Goal: Transaction & Acquisition: Purchase product/service

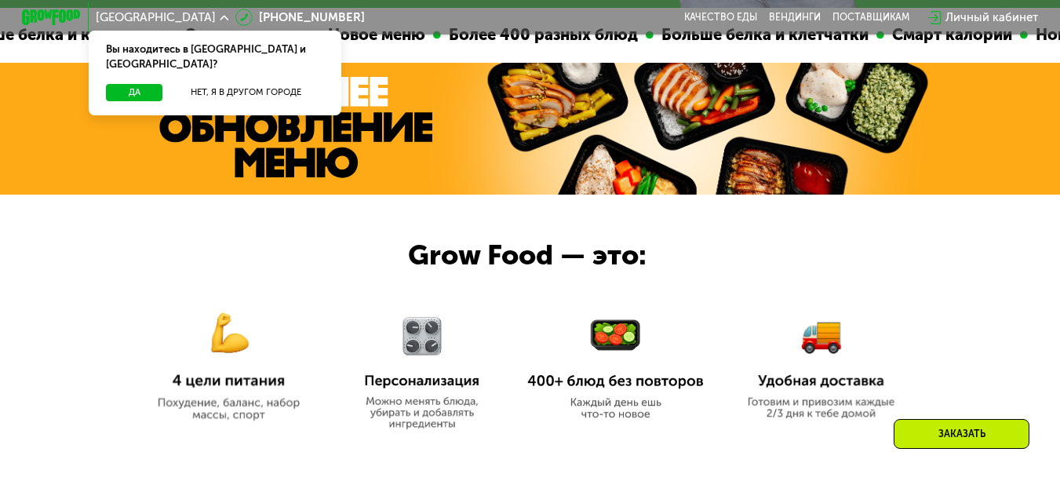
scroll to position [157, 0]
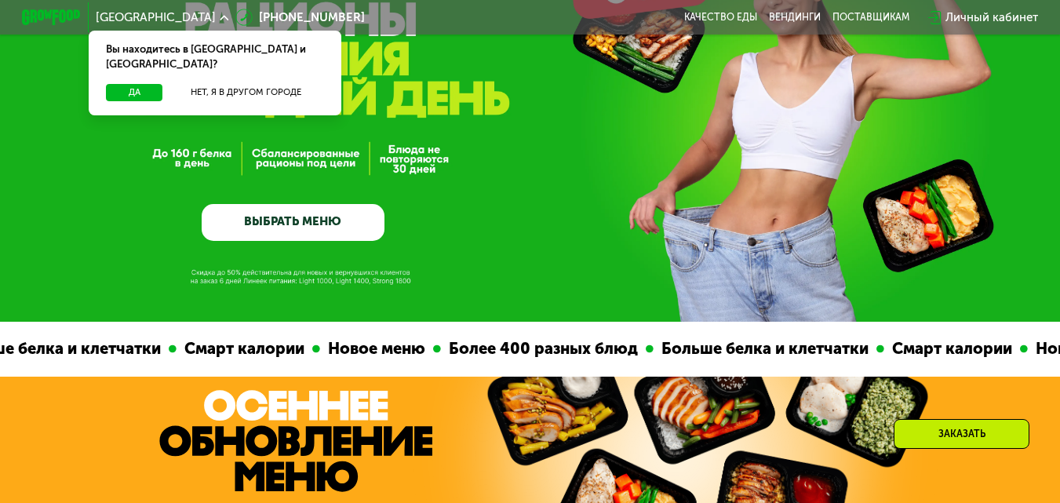
click at [244, 216] on link "ВЫБРАТЬ МЕНЮ" at bounding box center [294, 222] width 184 height 37
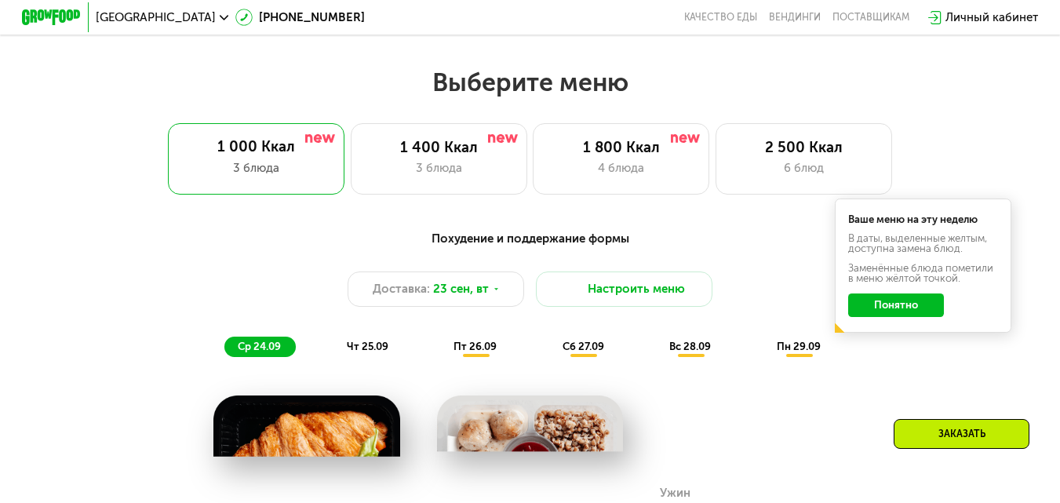
scroll to position [943, 0]
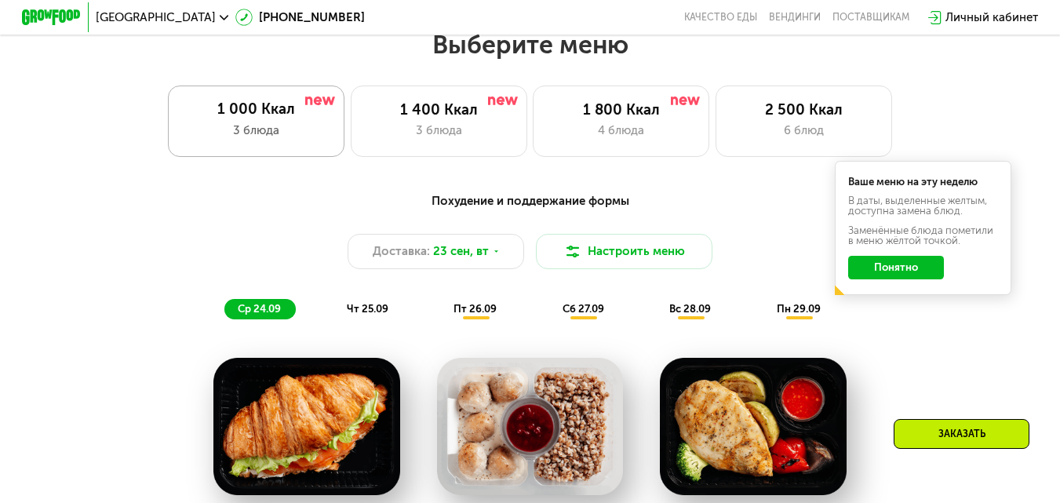
click at [264, 111] on div "1 000 Ккал" at bounding box center [257, 109] width 148 height 18
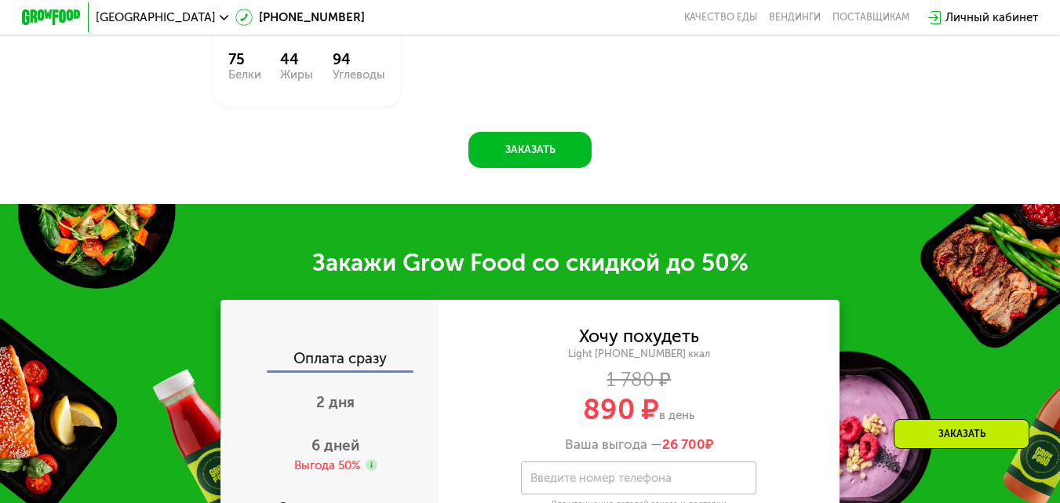
scroll to position [1806, 0]
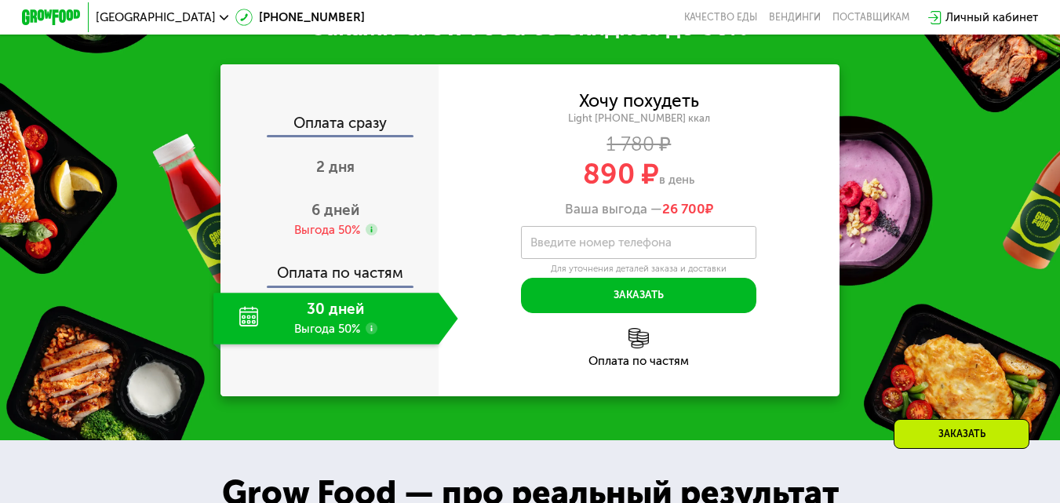
click at [319, 317] on div "30 дней Выгода 50%" at bounding box center [325, 319] width 225 height 52
click at [321, 330] on div "30 дней Выгода 50%" at bounding box center [325, 319] width 225 height 52
click at [632, 259] on input "Введите номер телефона" at bounding box center [638, 242] width 235 height 33
click at [370, 235] on use at bounding box center [372, 230] width 12 height 12
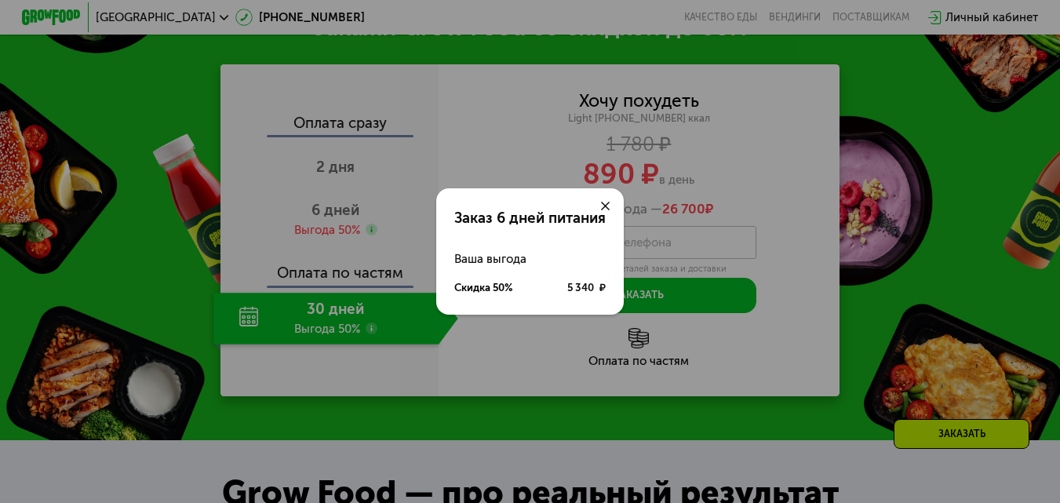
click at [605, 202] on use at bounding box center [605, 206] width 9 height 9
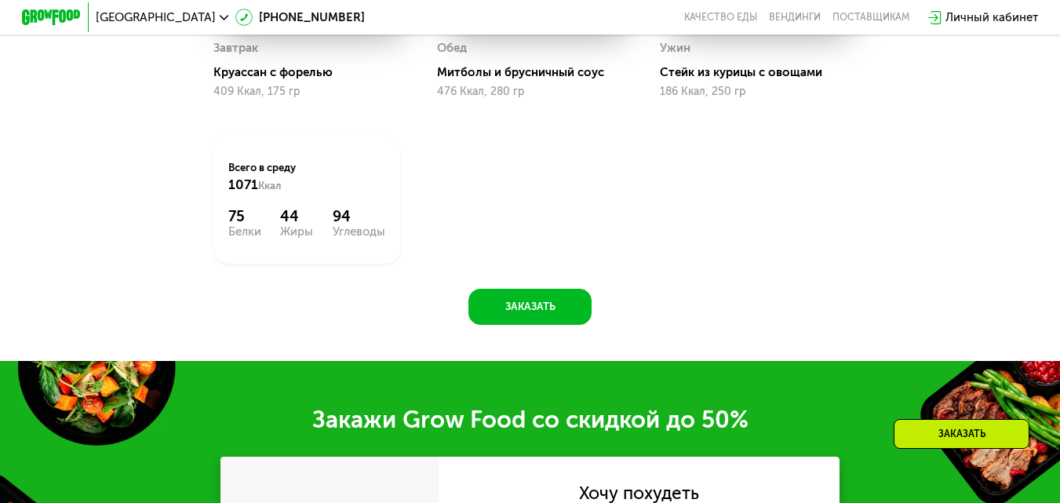
scroll to position [1100, 0]
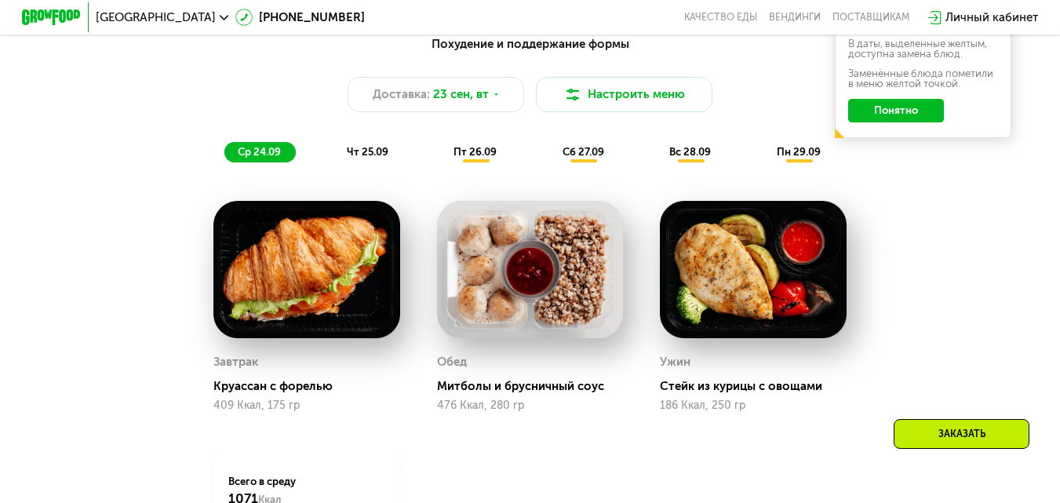
click at [347, 158] on span "чт 25.09" at bounding box center [368, 152] width 42 height 12
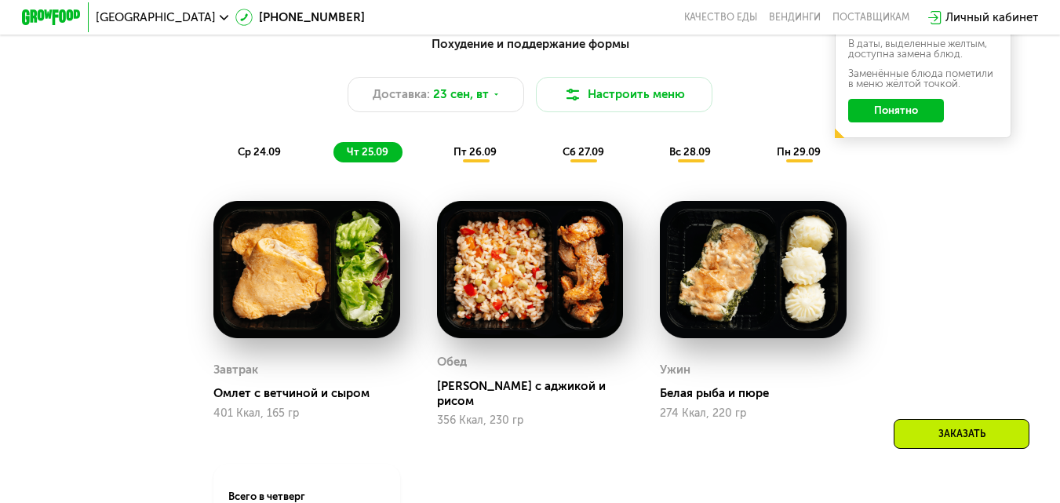
click at [479, 158] on span "пт 26.09" at bounding box center [475, 152] width 43 height 12
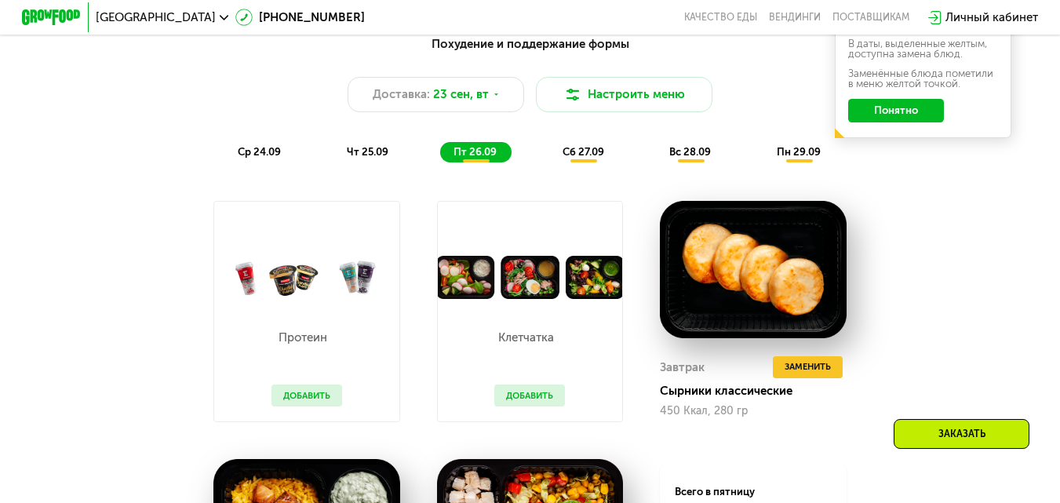
click at [592, 162] on div "сб 27.09" at bounding box center [584, 152] width 70 height 20
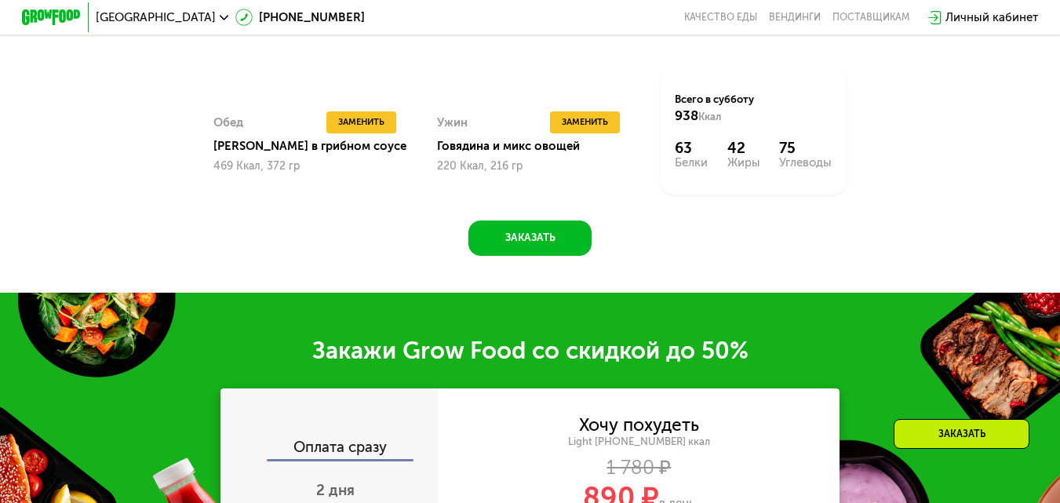
scroll to position [1885, 0]
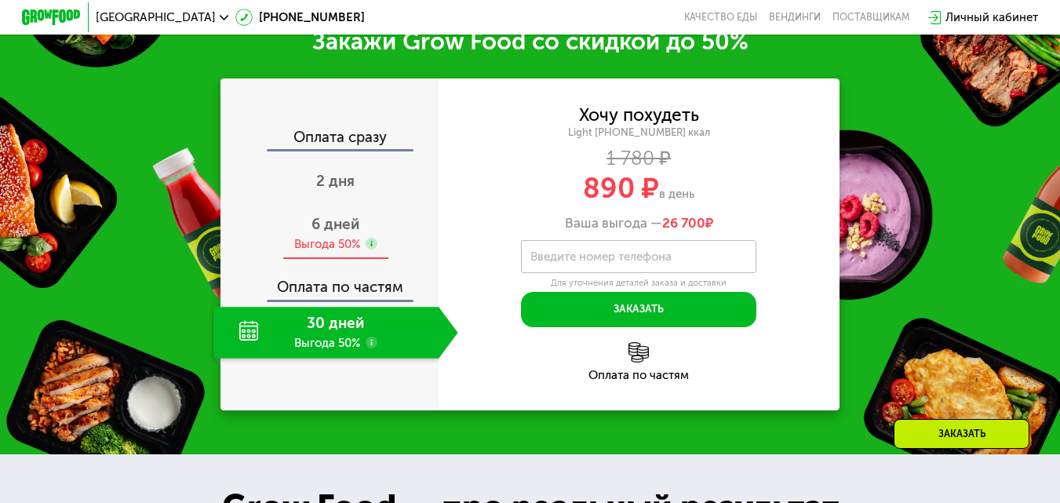
click at [344, 233] on span "6 дней" at bounding box center [335, 224] width 48 height 18
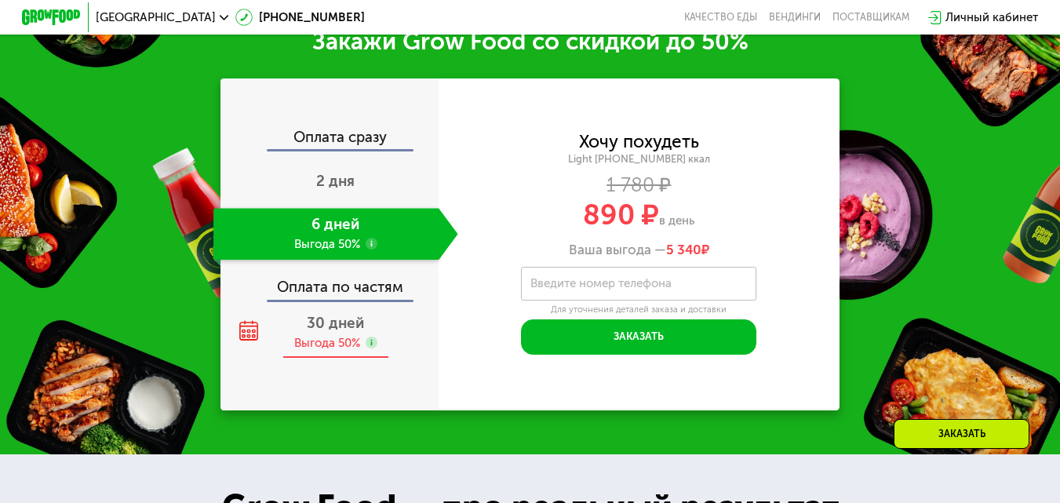
click at [344, 332] on span "30 дней" at bounding box center [335, 323] width 57 height 18
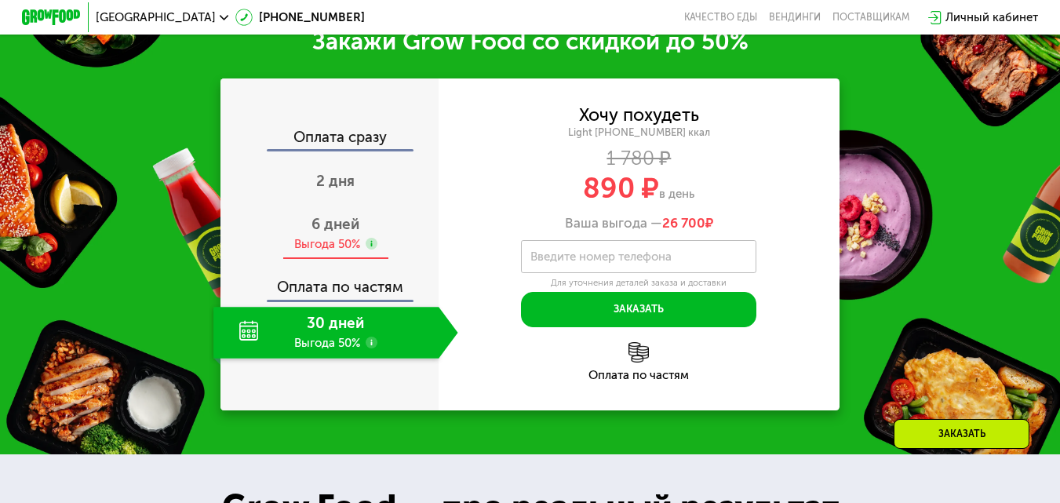
click at [335, 253] on div "Выгода 50%" at bounding box center [327, 244] width 66 height 16
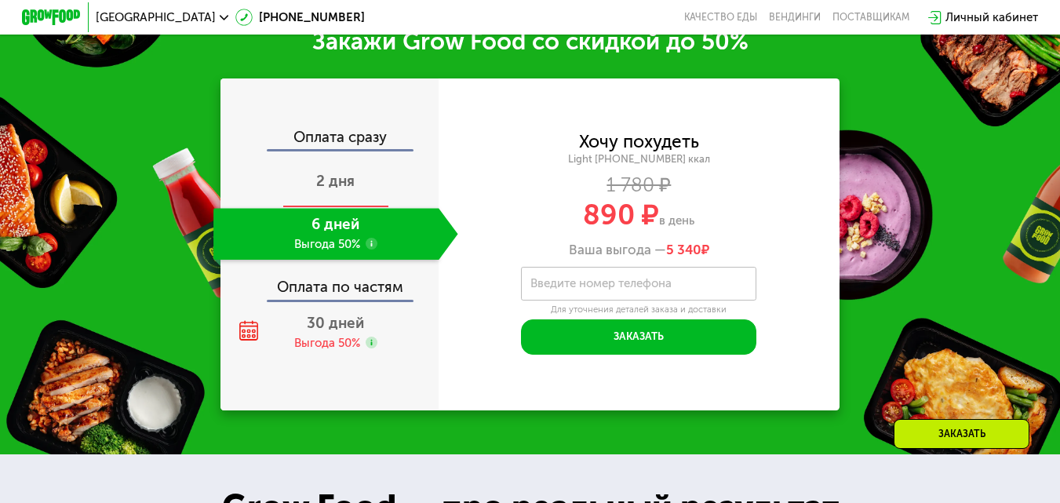
click at [322, 188] on div "2 дня" at bounding box center [335, 183] width 244 height 52
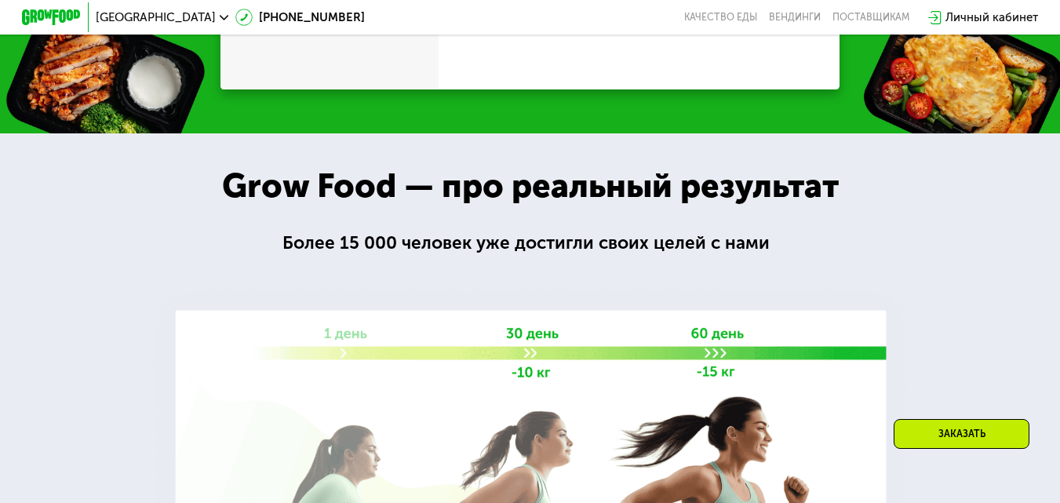
scroll to position [1790, 0]
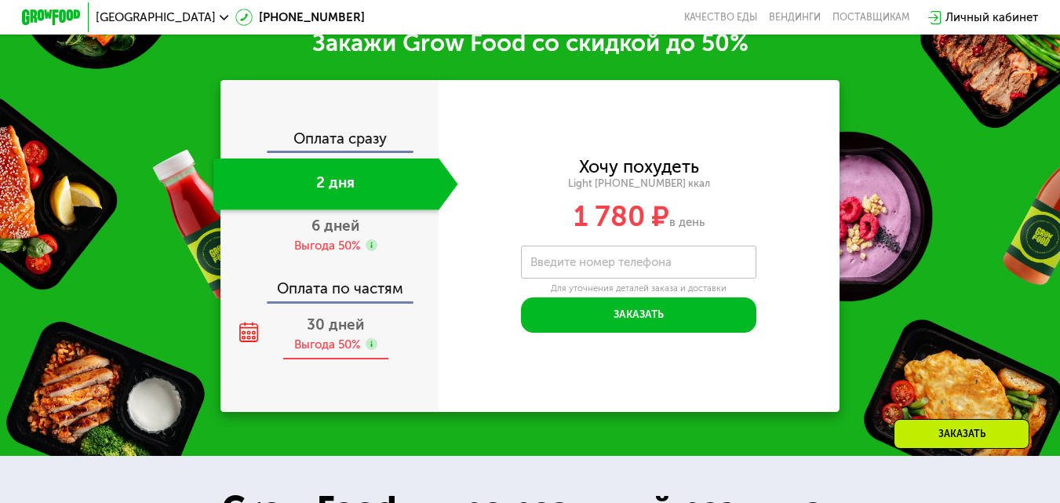
click at [334, 353] on div "30 дней Выгода 50%" at bounding box center [335, 334] width 244 height 52
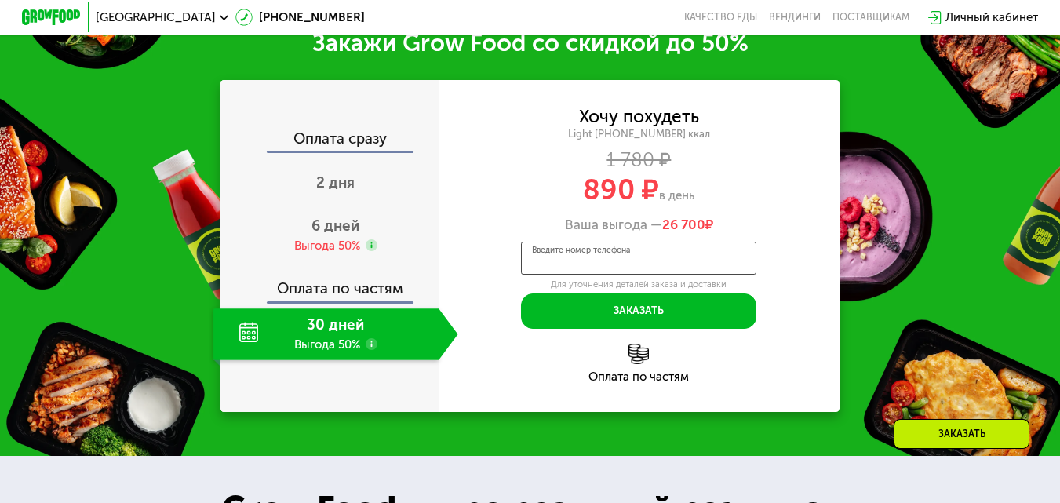
click at [599, 275] on input "Введите номер телефона" at bounding box center [638, 258] width 235 height 33
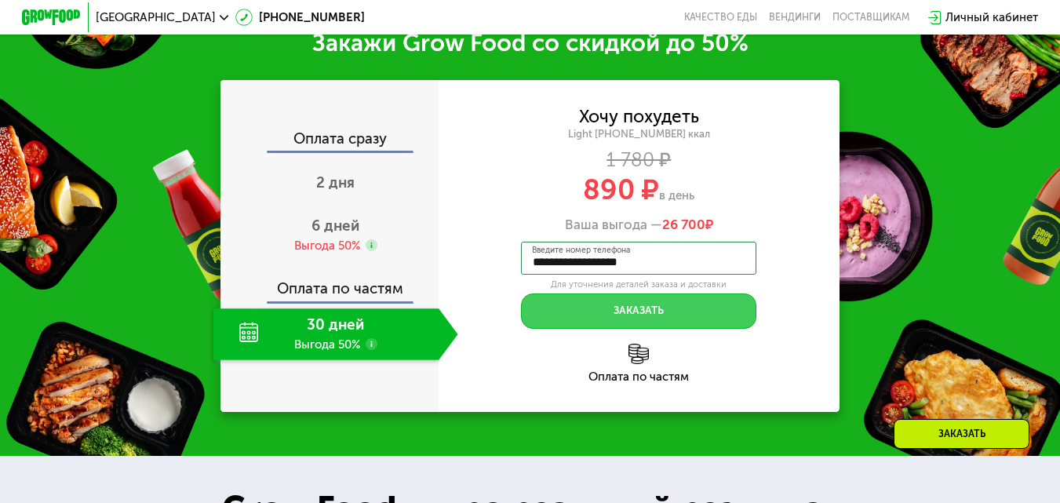
type input "**********"
click at [667, 315] on button "Заказать" at bounding box center [638, 310] width 235 height 35
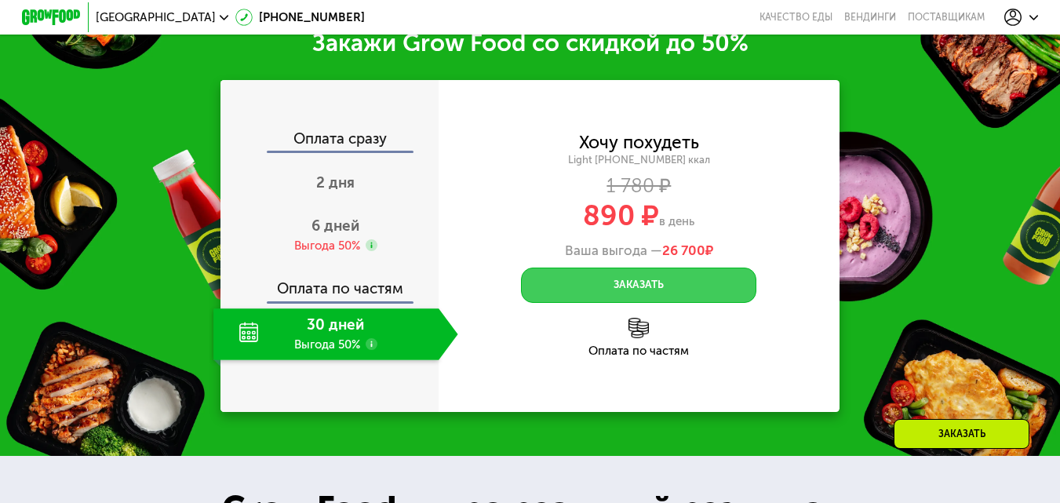
click at [668, 294] on button "Заказать" at bounding box center [638, 285] width 235 height 35
drag, startPoint x: 645, startPoint y: 297, endPoint x: 634, endPoint y: 309, distance: 16.7
drag, startPoint x: 634, startPoint y: 309, endPoint x: 626, endPoint y: 302, distance: 10.6
click at [626, 302] on button "Заказать" at bounding box center [638, 285] width 235 height 35
click at [654, 300] on button "Заказать" at bounding box center [638, 285] width 235 height 35
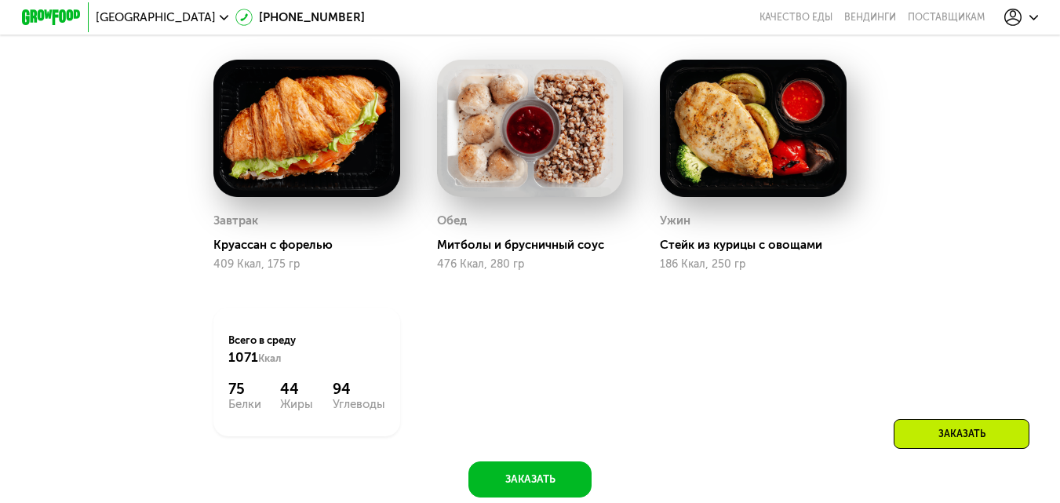
scroll to position [849, 0]
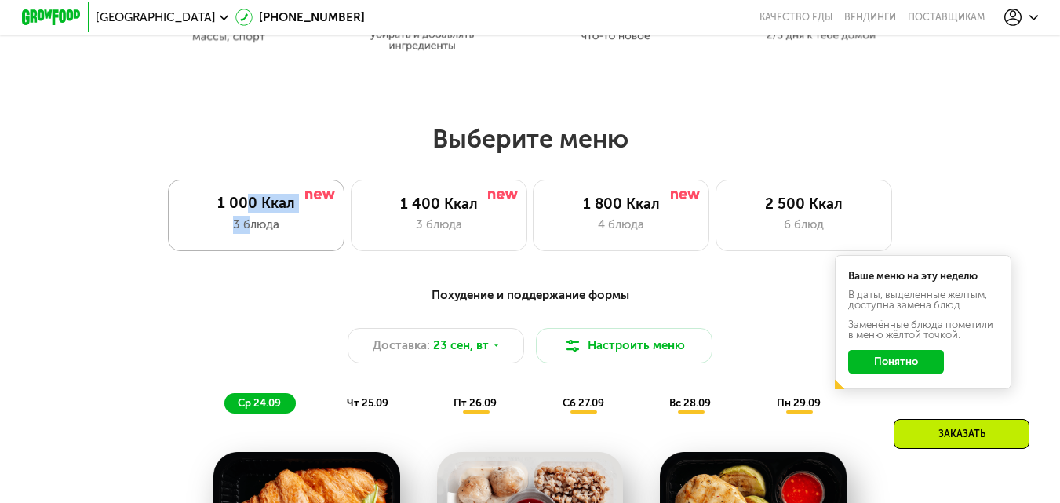
click at [246, 218] on div "1 000 Ккал 3 блюда" at bounding box center [256, 215] width 177 height 71
click at [282, 211] on div "1 000 Ккал" at bounding box center [257, 204] width 148 height 18
click at [450, 348] on span "23 сен, вт" at bounding box center [461, 346] width 56 height 18
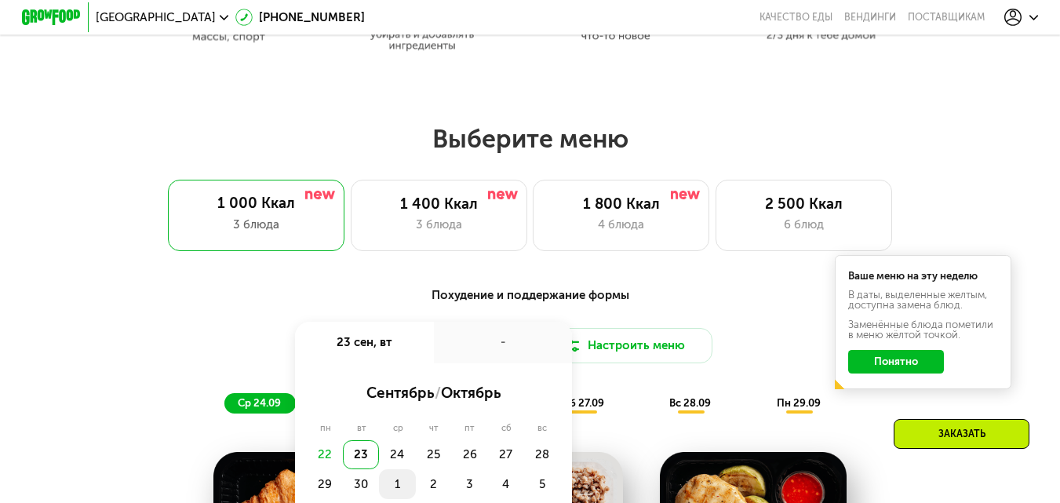
scroll to position [927, 0]
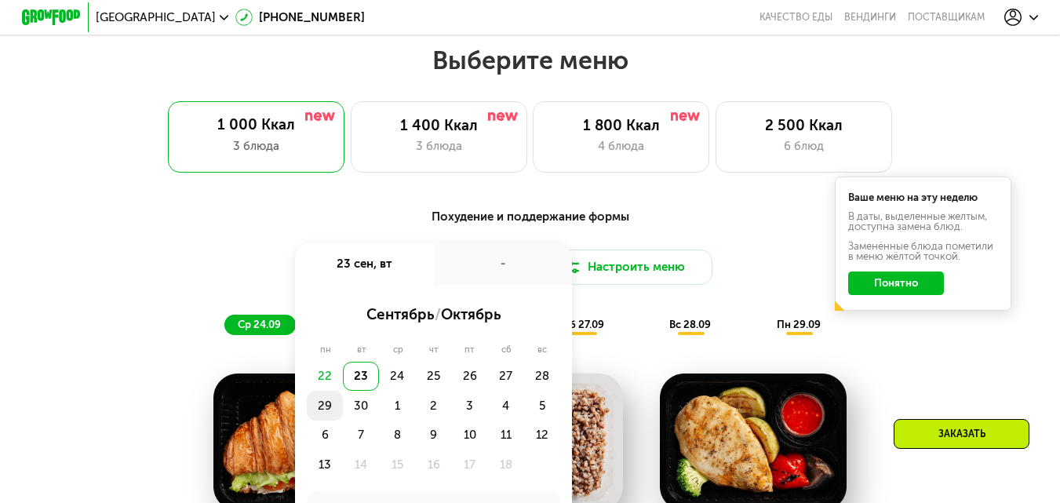
click at [325, 412] on div "29" at bounding box center [325, 406] width 36 height 30
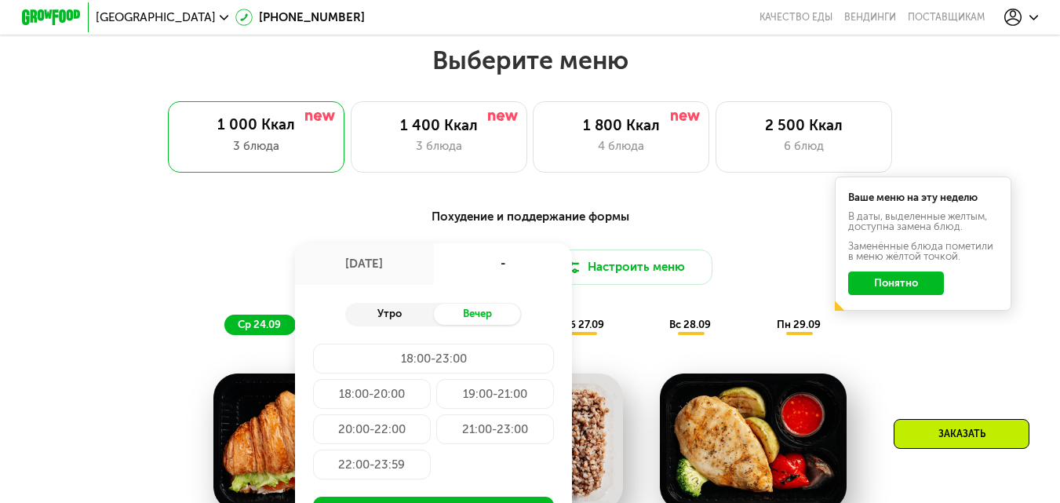
click at [377, 319] on div "Утро" at bounding box center [389, 314] width 89 height 20
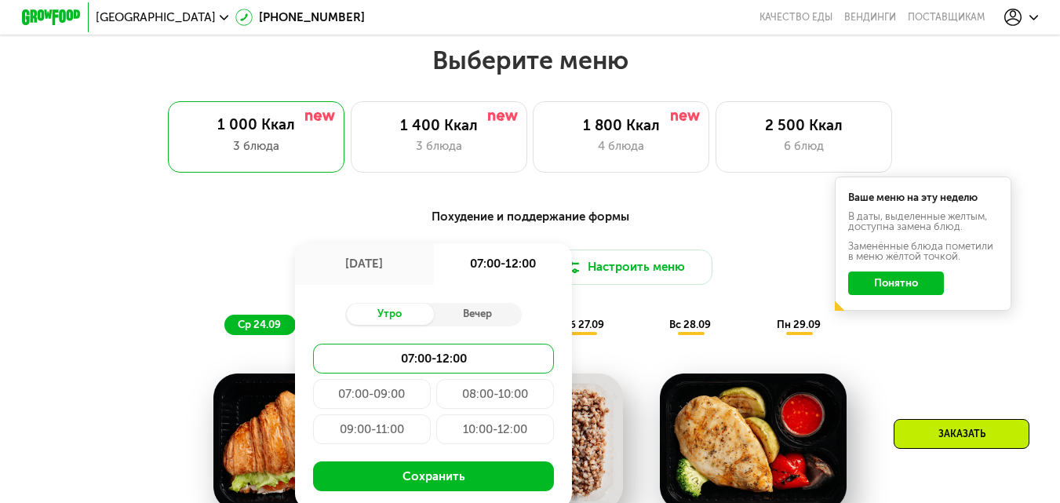
click at [401, 433] on div "09:00-11:00" at bounding box center [372, 429] width 118 height 30
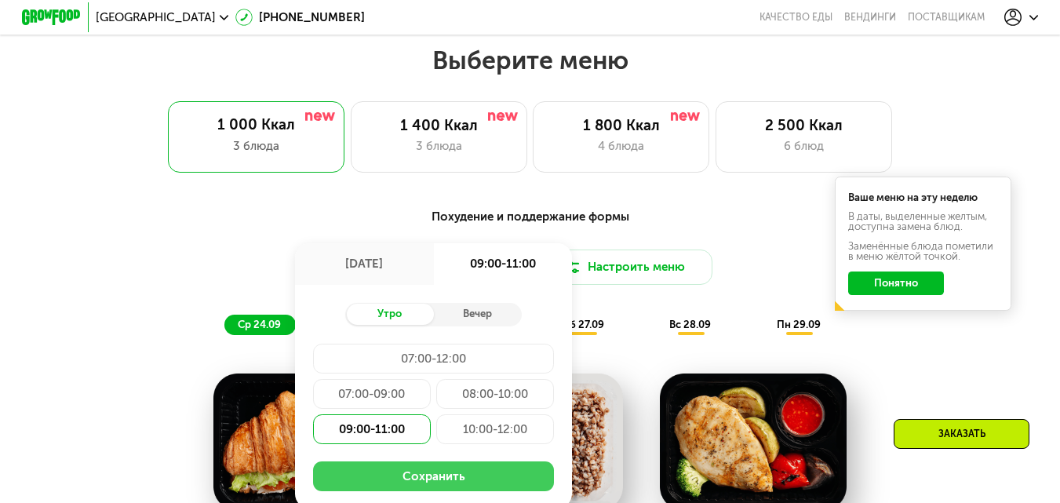
click at [439, 491] on button "Сохранить" at bounding box center [434, 476] width 242 height 30
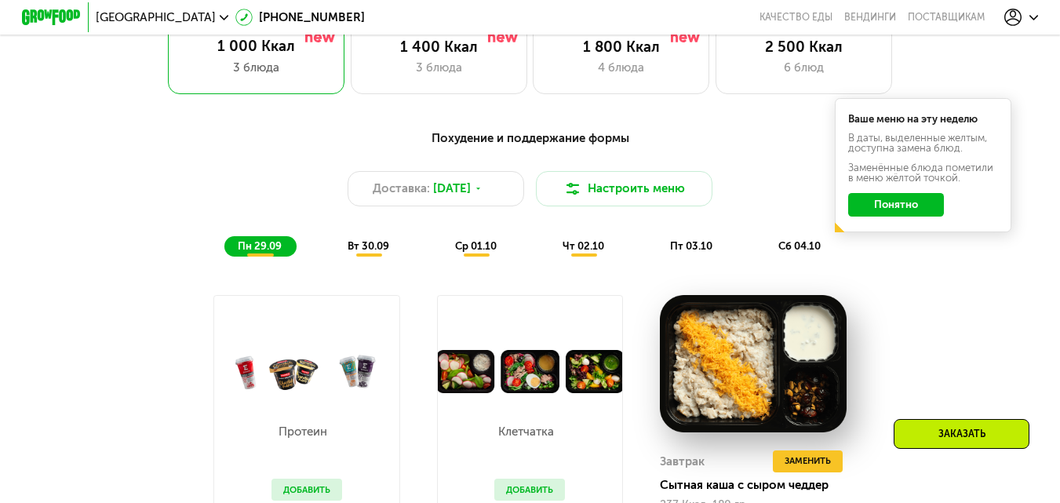
scroll to position [1084, 0]
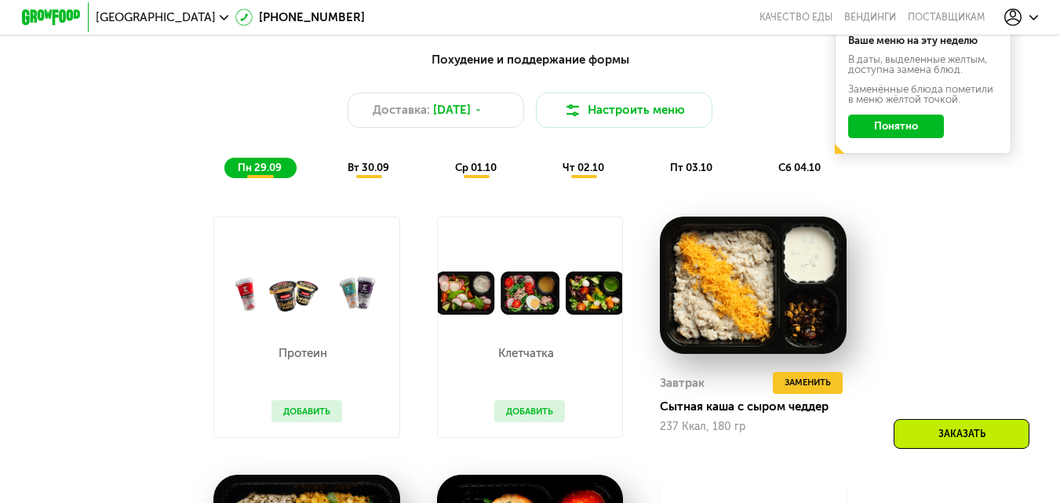
click at [357, 169] on span "вт 30.09" at bounding box center [369, 168] width 42 height 12
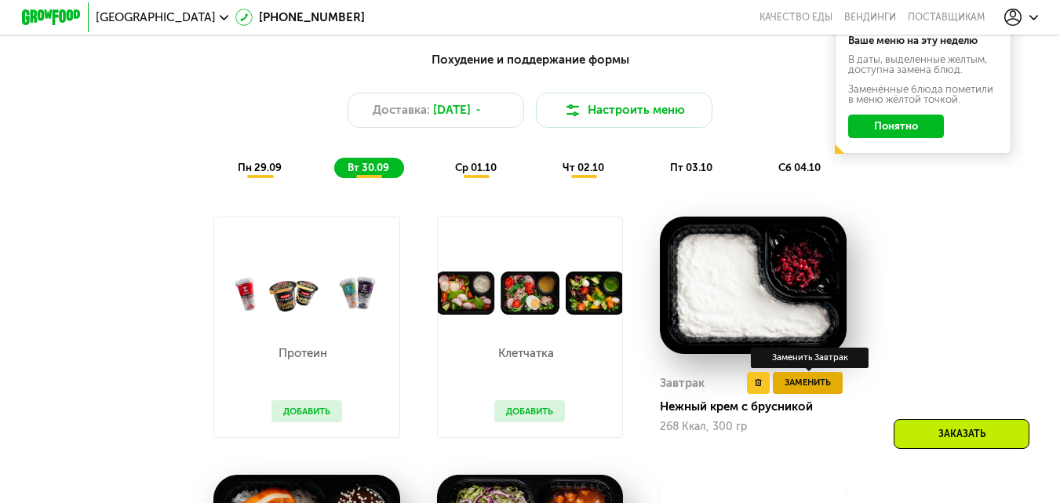
click at [802, 386] on span "Заменить" at bounding box center [808, 382] width 46 height 15
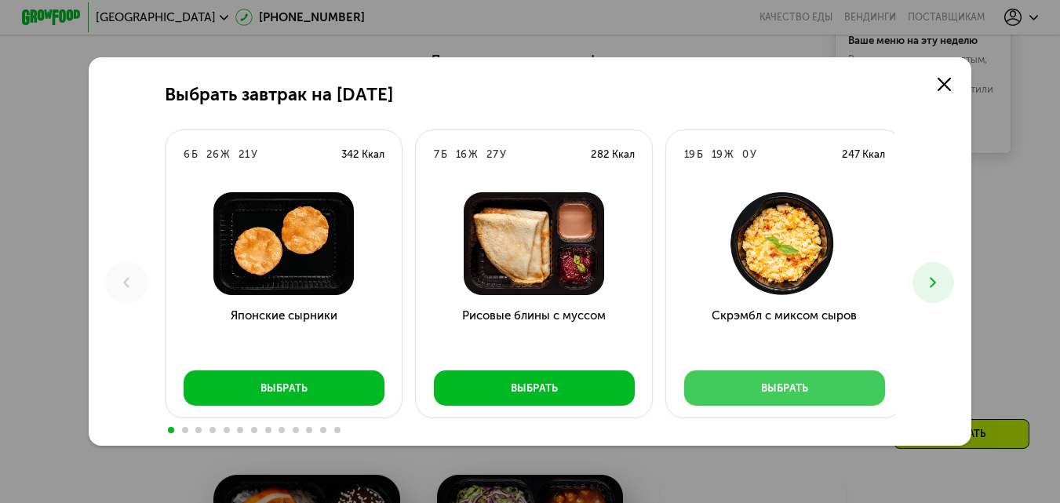
click at [803, 381] on button "Выбрать" at bounding box center [784, 387] width 201 height 35
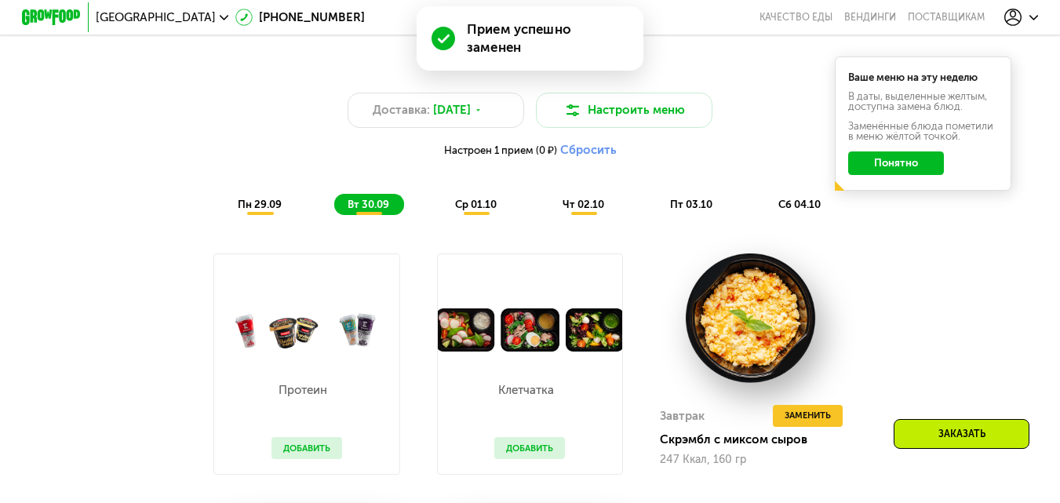
scroll to position [1163, 0]
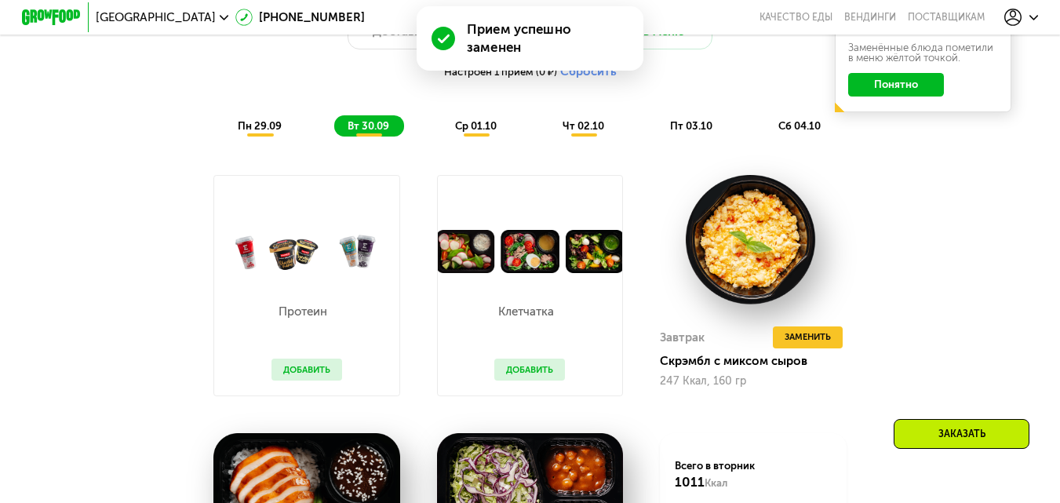
click at [249, 132] on span "пн 29.09" at bounding box center [260, 126] width 44 height 12
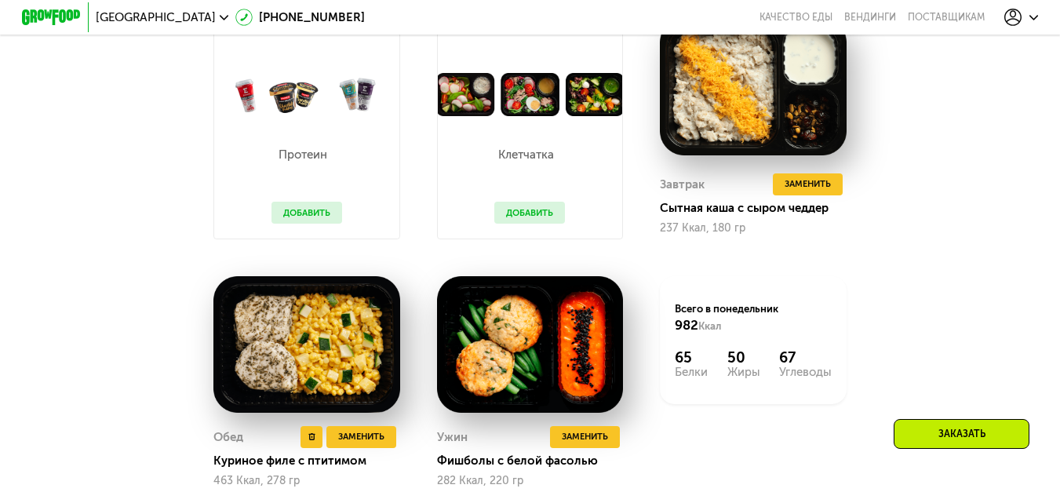
scroll to position [1398, 0]
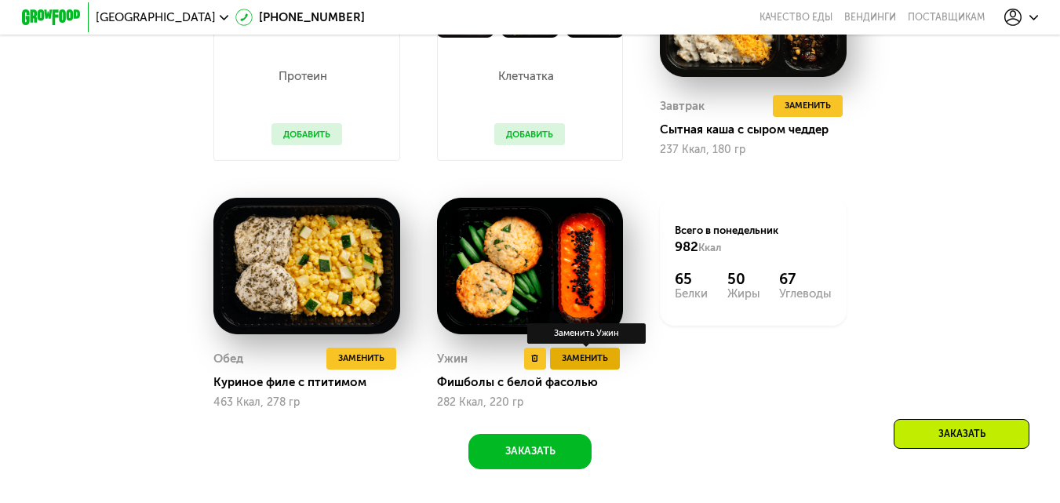
click at [587, 366] on span "Заменить" at bounding box center [585, 358] width 46 height 15
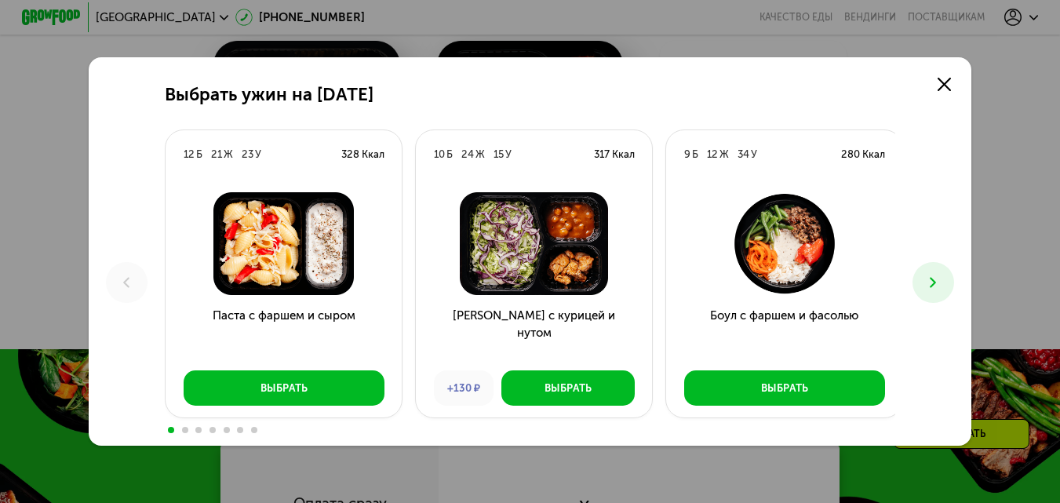
scroll to position [1634, 0]
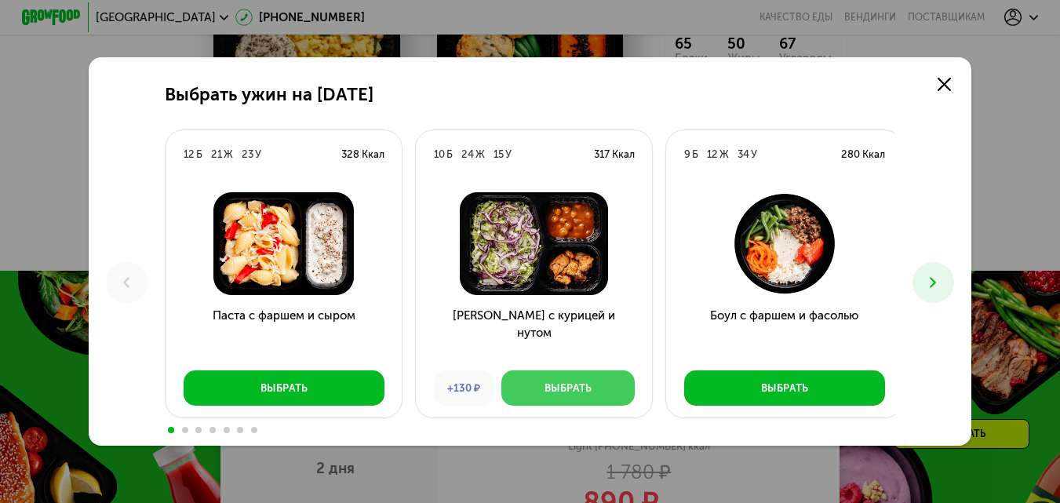
click at [569, 383] on div "Выбрать" at bounding box center [568, 388] width 47 height 15
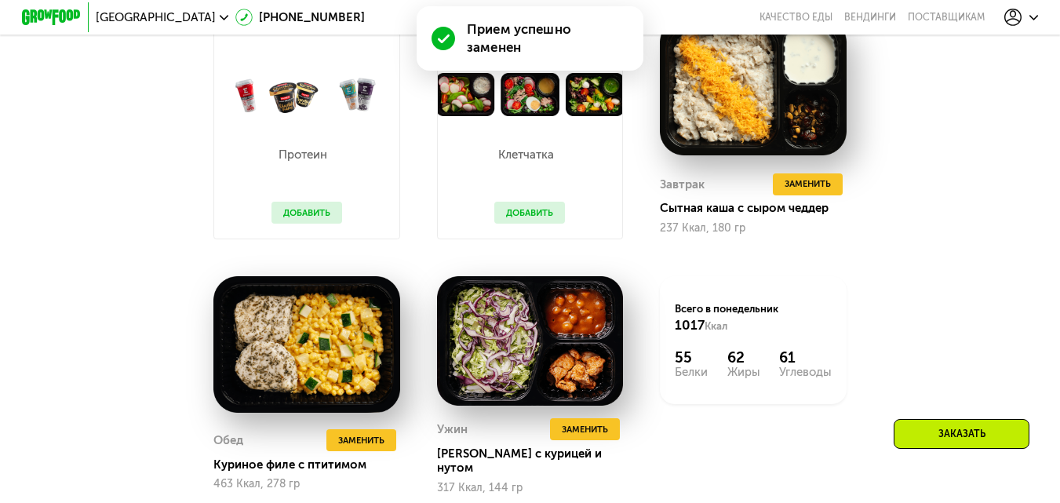
scroll to position [1006, 0]
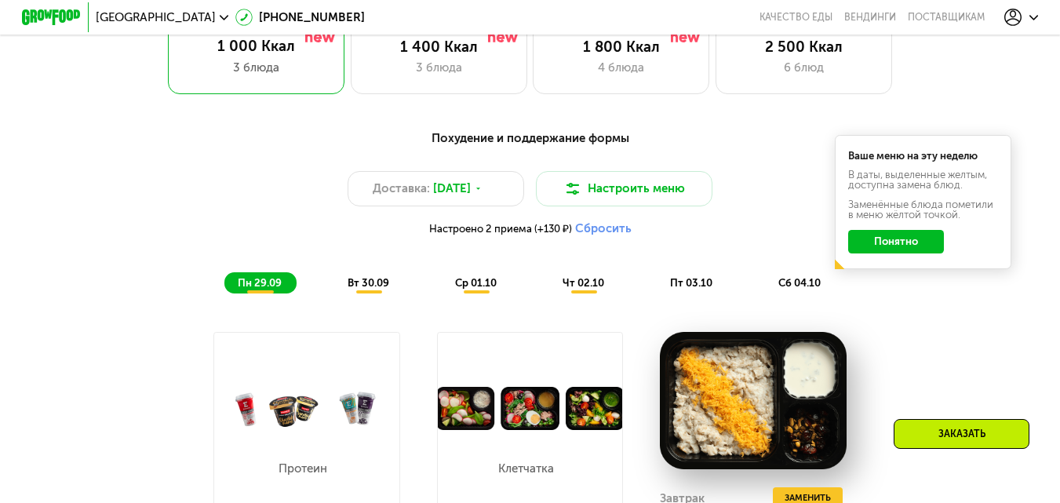
click at [381, 289] on span "вт 30.09" at bounding box center [369, 283] width 42 height 12
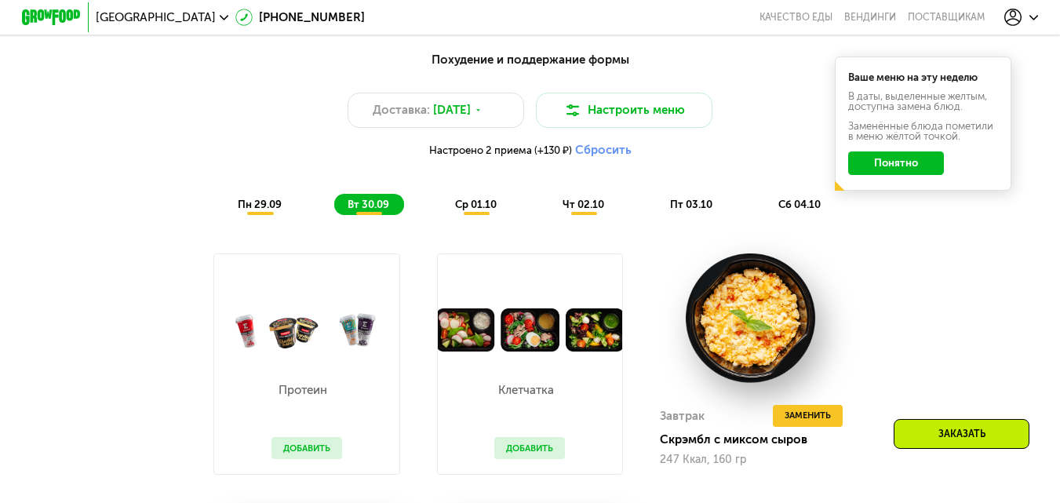
scroll to position [1163, 0]
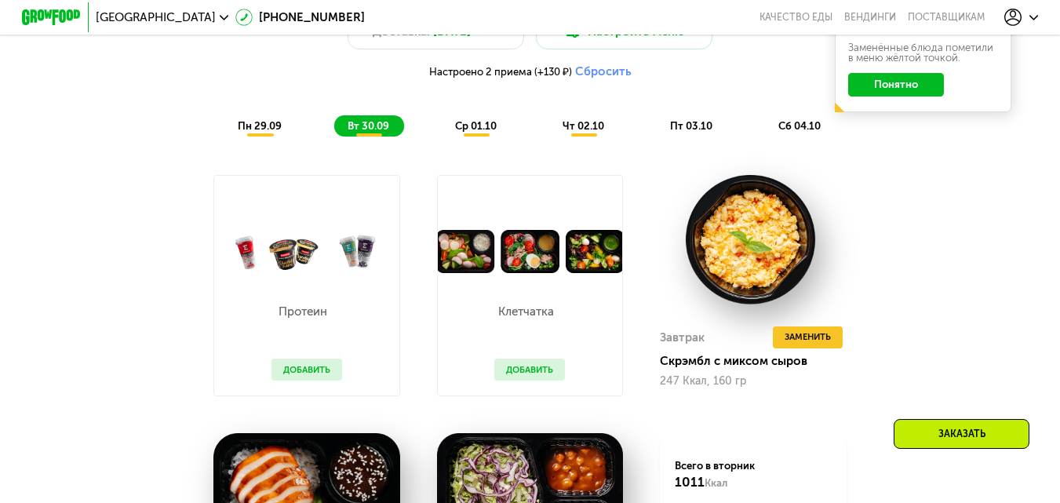
click at [266, 125] on div "пн 29.09" at bounding box center [260, 125] width 72 height 20
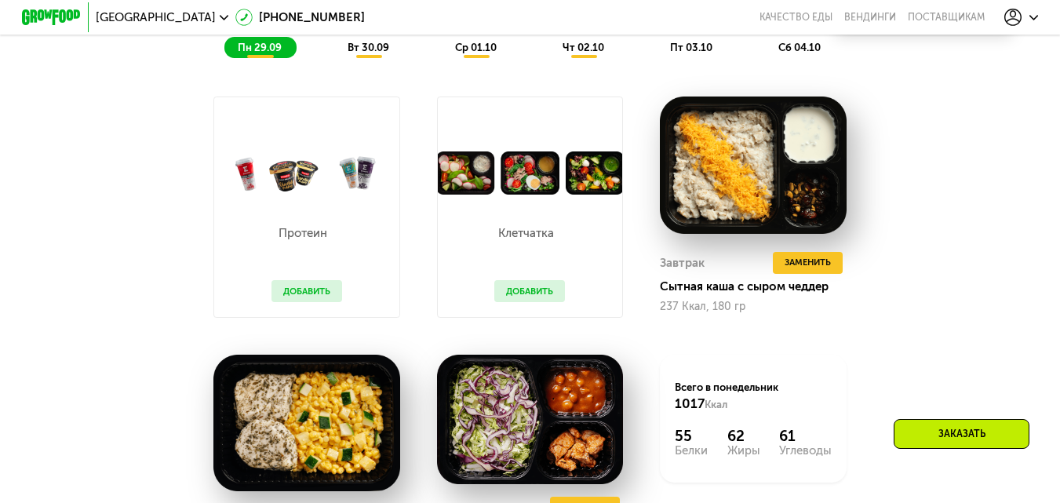
scroll to position [1084, 0]
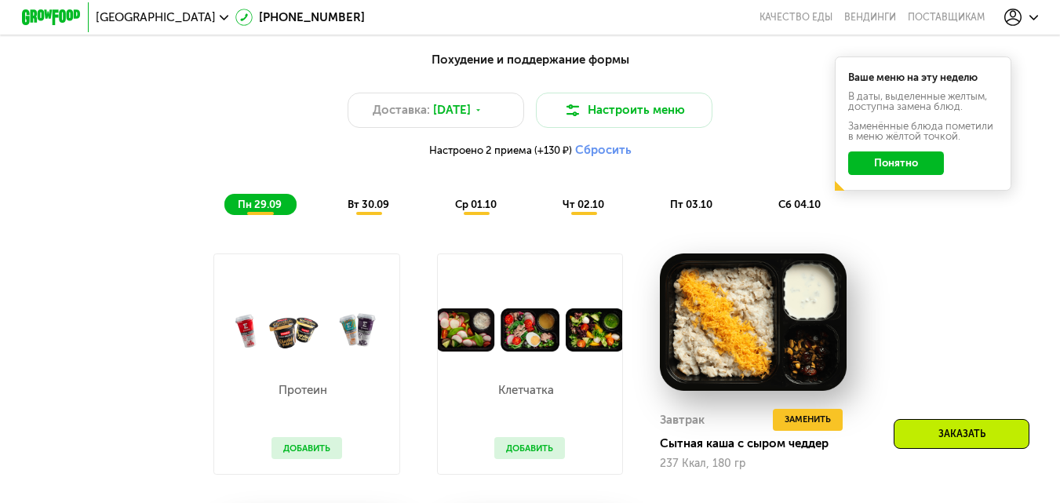
drag, startPoint x: 375, startPoint y: 212, endPoint x: 368, endPoint y: 219, distance: 10.0
click at [371, 210] on span "вт 30.09" at bounding box center [369, 205] width 42 height 12
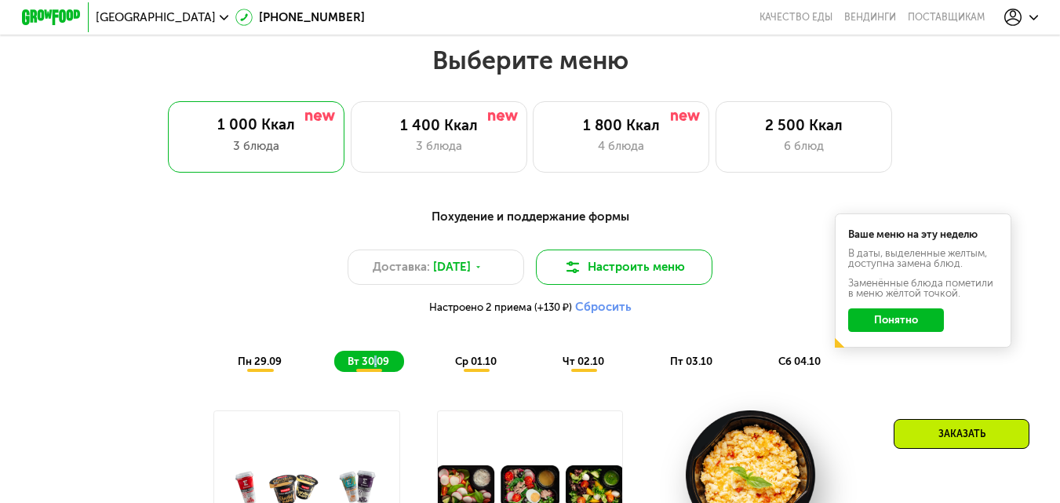
scroll to position [849, 0]
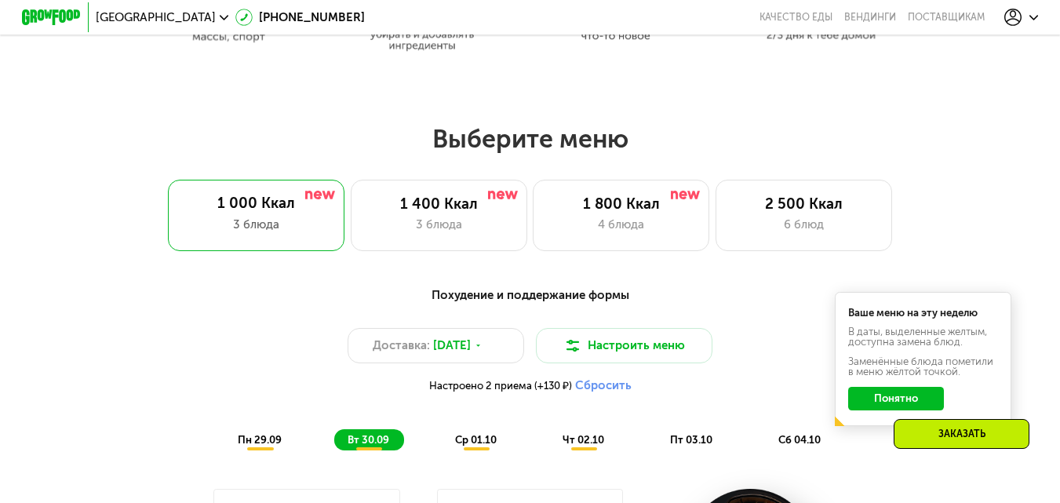
click at [482, 446] on span "ср 01.10" at bounding box center [476, 440] width 42 height 12
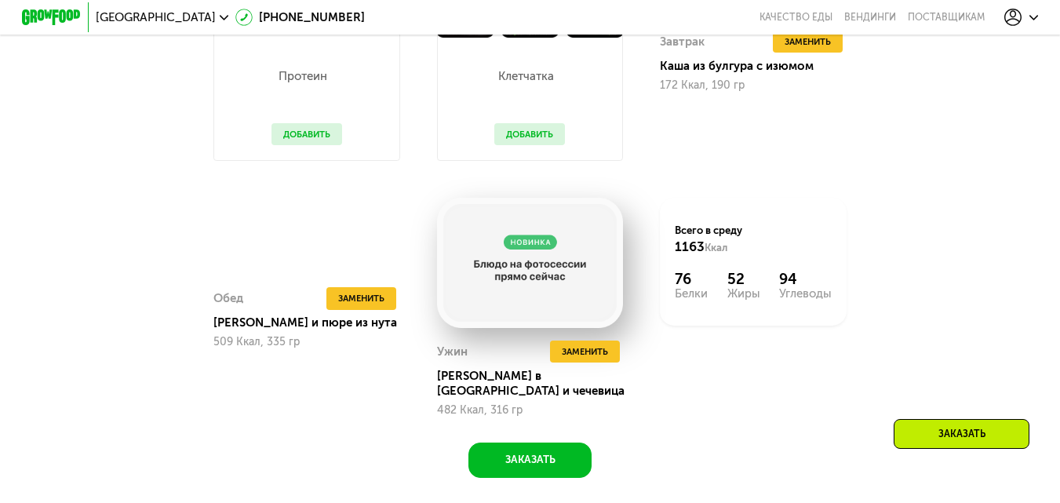
scroll to position [1555, 0]
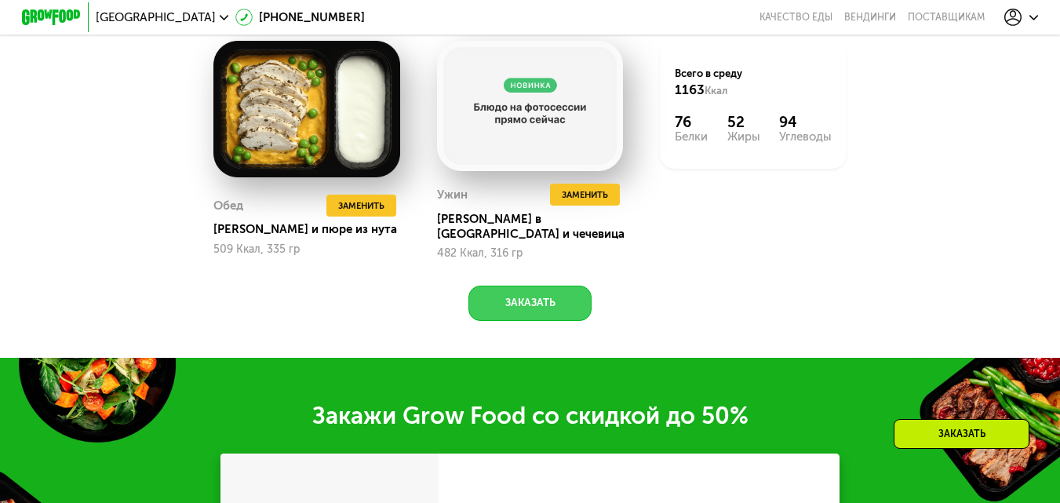
drag, startPoint x: 532, startPoint y: 313, endPoint x: 1071, endPoint y: 293, distance: 539.4
click at [532, 313] on button "Заказать" at bounding box center [529, 303] width 122 height 35
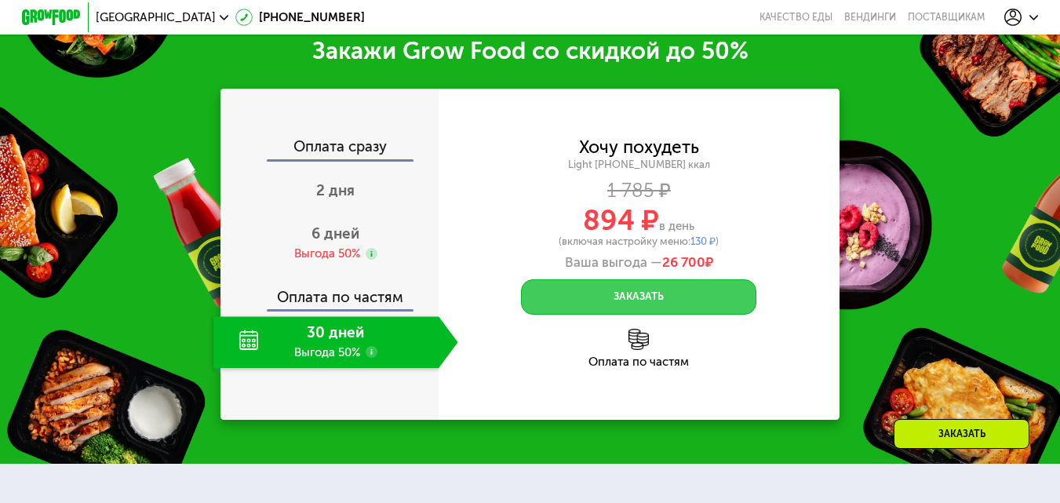
click at [562, 304] on button "Заказать" at bounding box center [638, 296] width 235 height 35
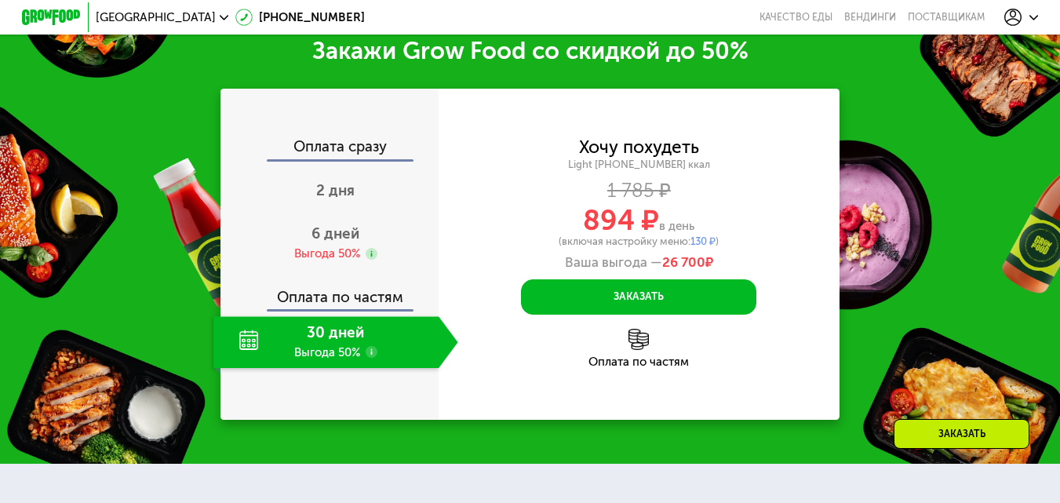
click at [652, 365] on div "Оплата по частям" at bounding box center [639, 348] width 400 height 39
drag, startPoint x: 636, startPoint y: 377, endPoint x: 636, endPoint y: 362, distance: 14.9
click at [636, 368] on div "Оплата по частям" at bounding box center [639, 362] width 400 height 12
click at [978, 428] on div "Заказать" at bounding box center [962, 434] width 136 height 30
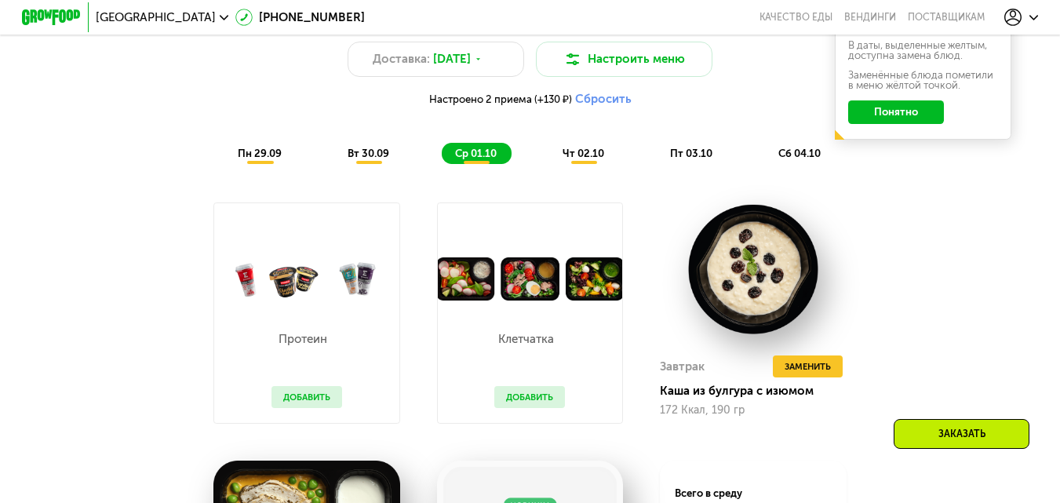
scroll to position [1057, 0]
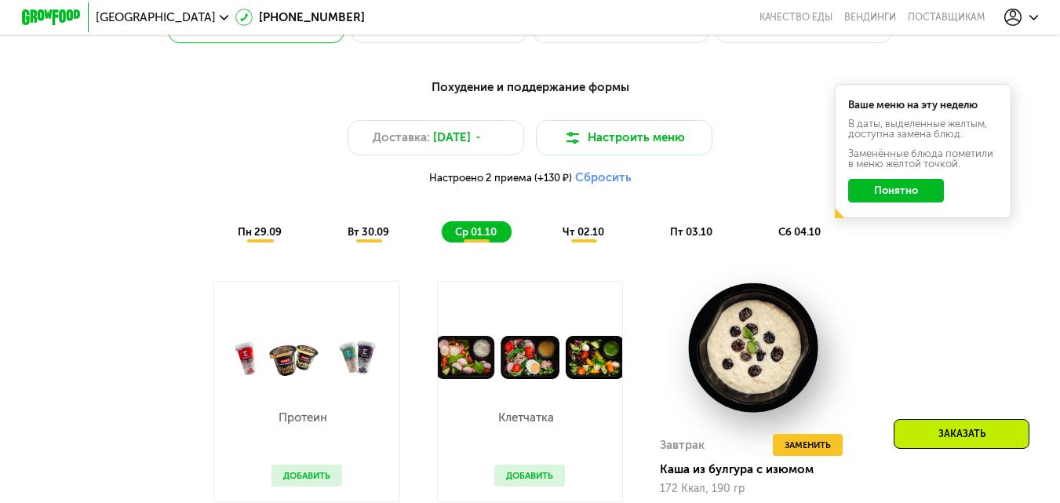
click at [591, 234] on div "чт 02.10" at bounding box center [584, 231] width 70 height 20
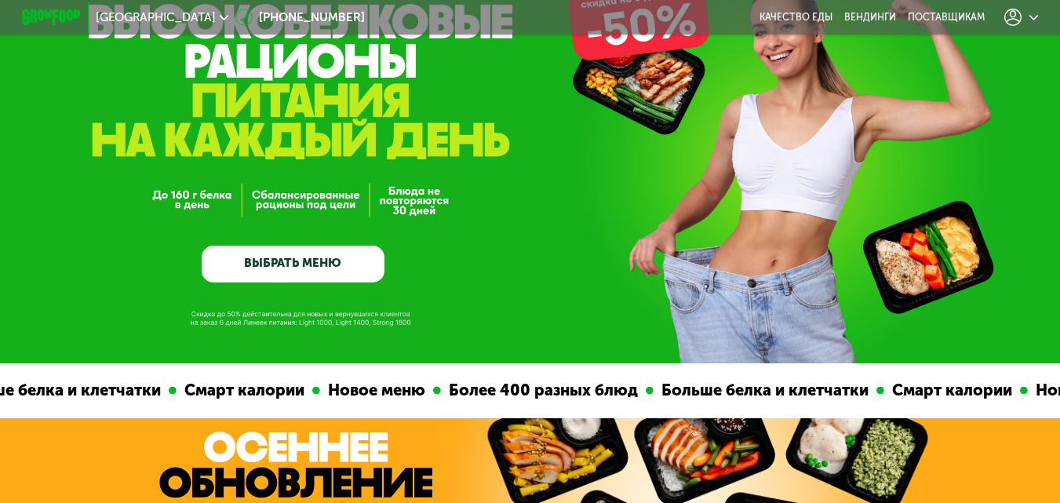
scroll to position [0, 0]
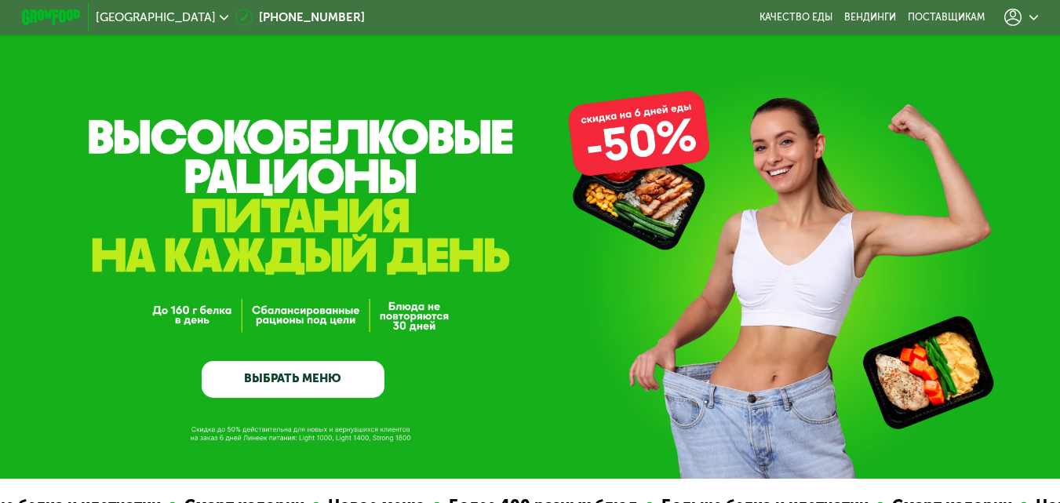
click at [309, 381] on link "ВЫБРАТЬ МЕНЮ" at bounding box center [294, 379] width 184 height 37
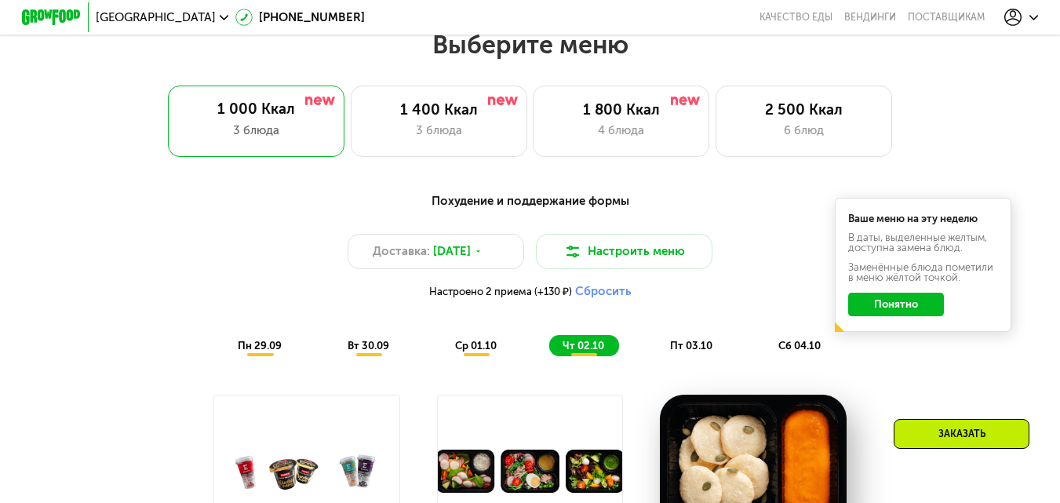
scroll to position [1022, 0]
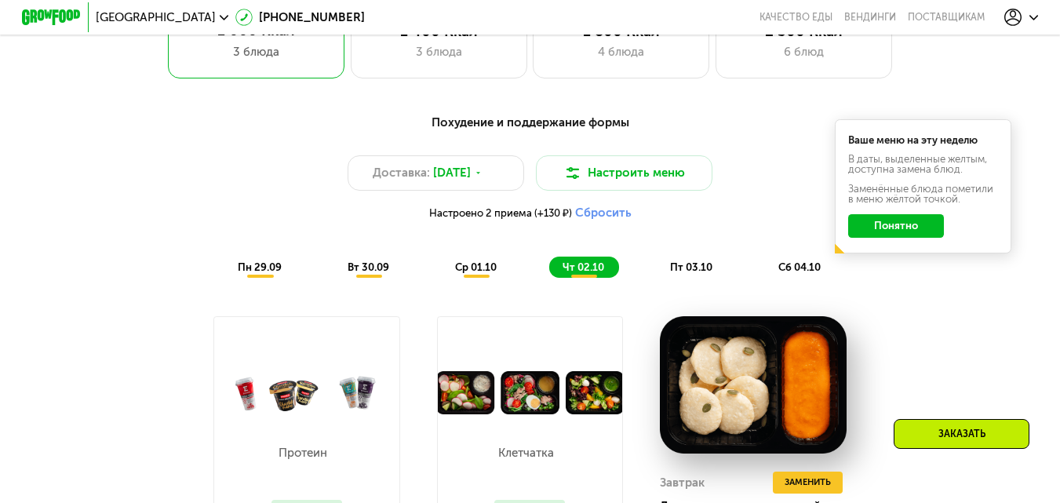
click at [920, 232] on button "Понятно" at bounding box center [896, 226] width 96 height 24
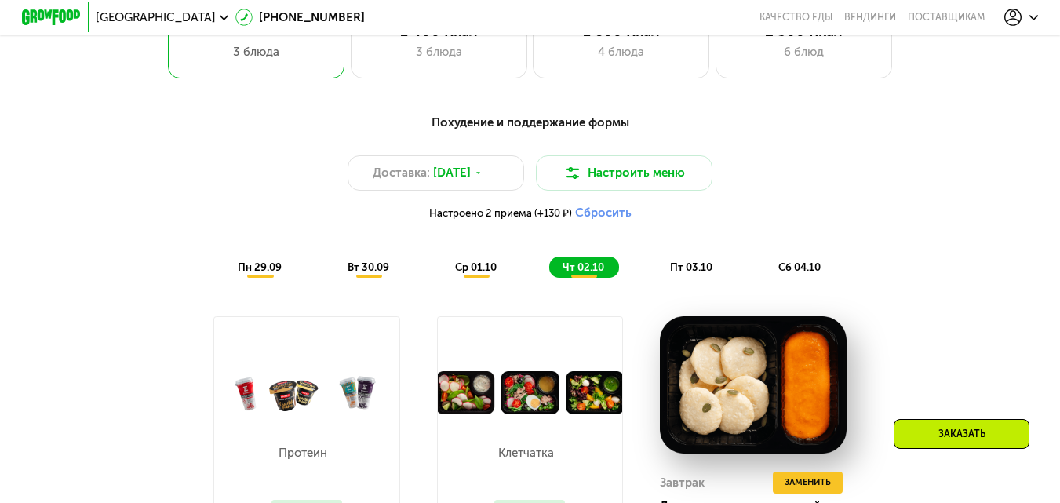
scroll to position [1100, 0]
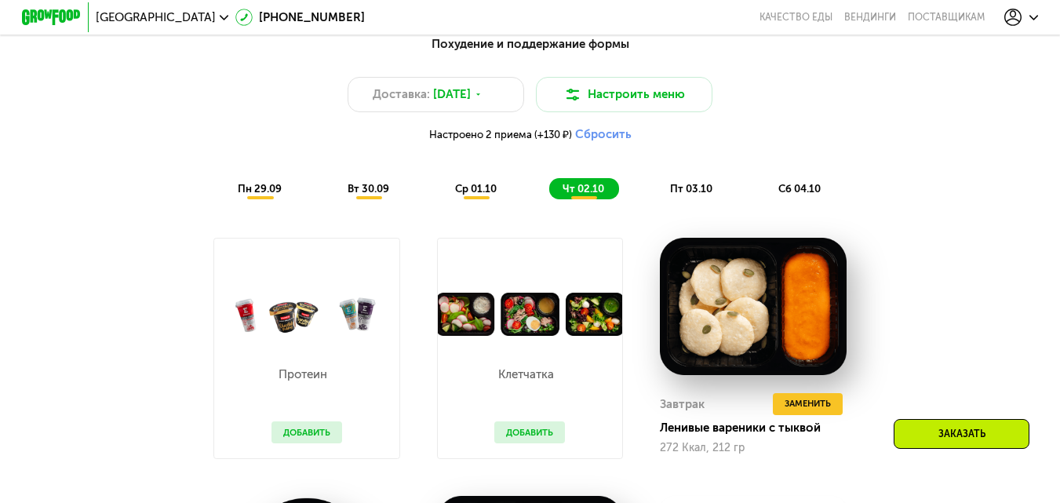
click at [985, 419] on div "Заказать" at bounding box center [962, 434] width 136 height 30
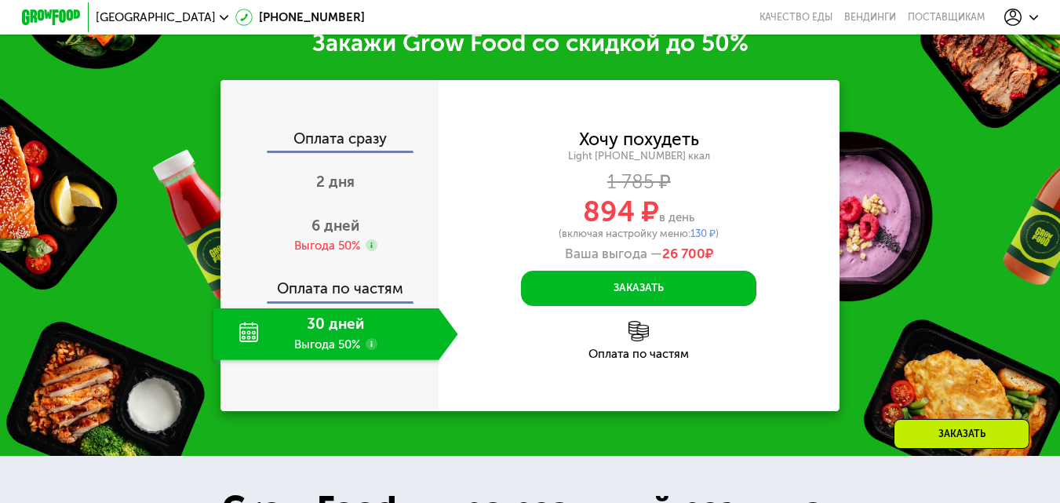
click at [358, 342] on div "30 дней Выгода 50%" at bounding box center [325, 334] width 225 height 52
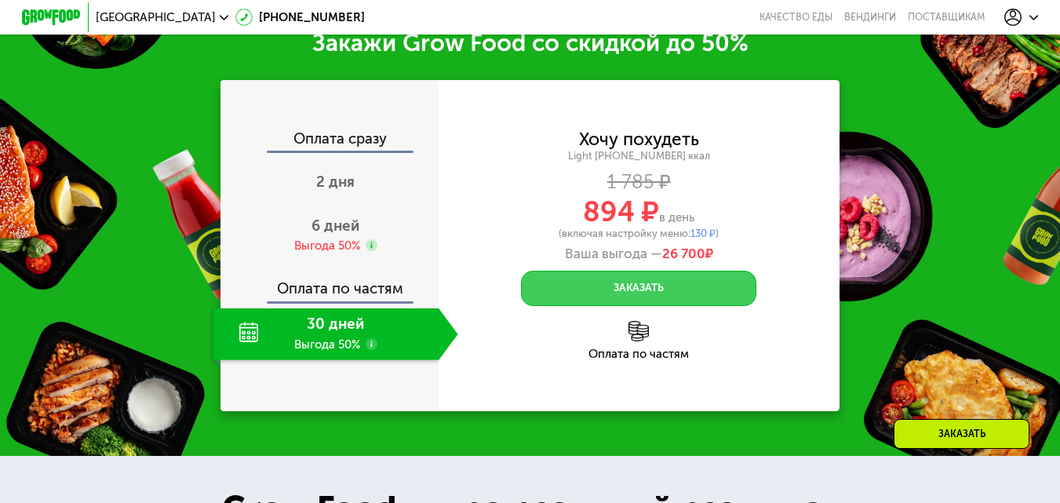
click at [613, 306] on button "Заказать" at bounding box center [638, 288] width 235 height 35
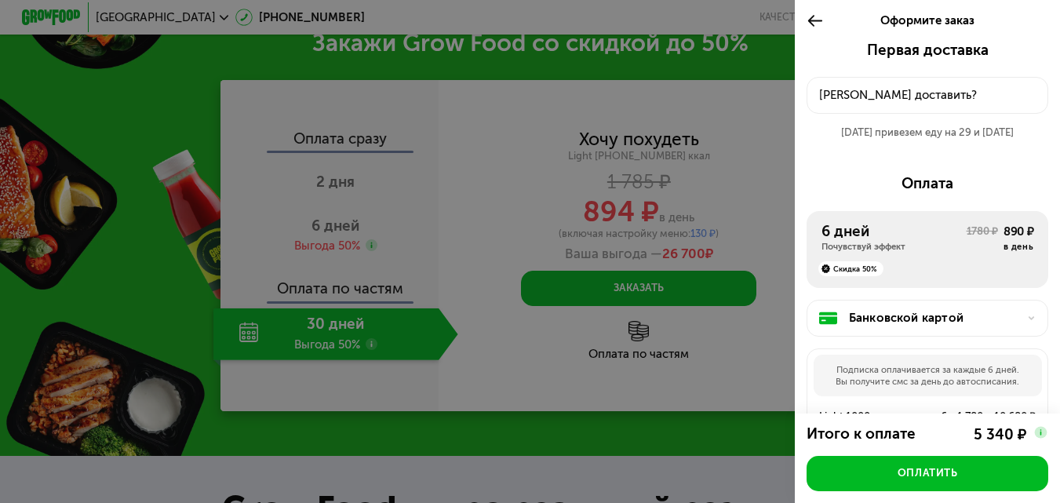
click at [889, 250] on div "Почувствуй эффект" at bounding box center [893, 247] width 145 height 12
click at [956, 322] on div "Банковской картой" at bounding box center [933, 318] width 169 height 18
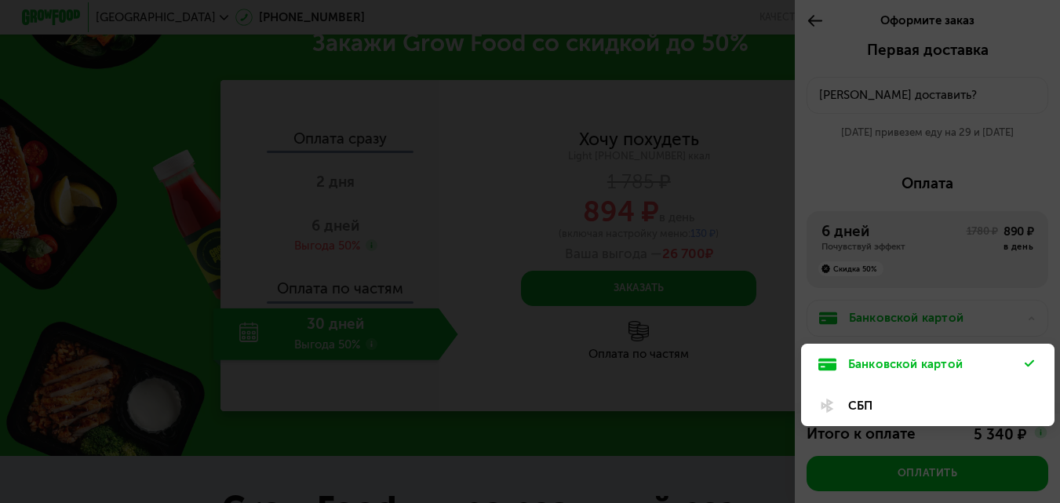
click at [978, 306] on div at bounding box center [530, 251] width 1060 height 503
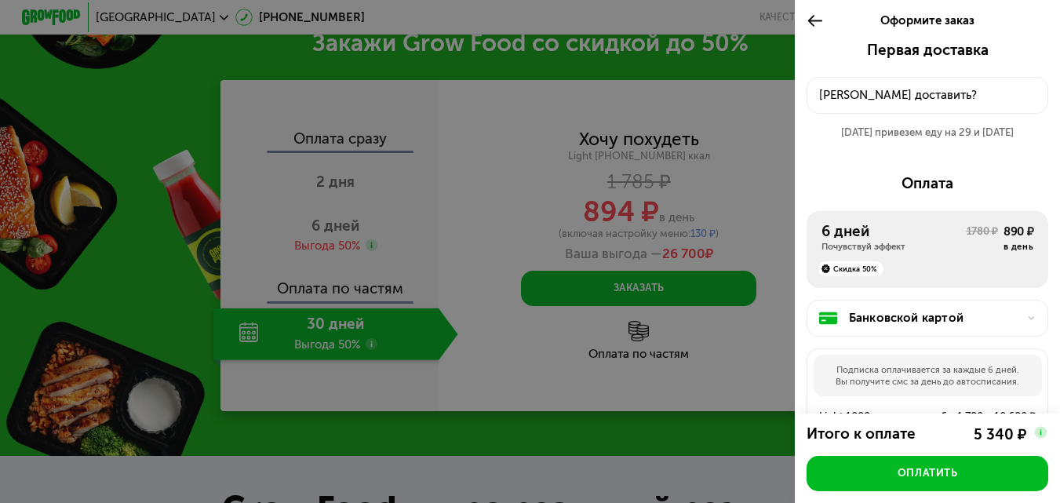
click at [563, 203] on div at bounding box center [530, 251] width 1060 height 503
drag, startPoint x: 481, startPoint y: 307, endPoint x: 472, endPoint y: 311, distance: 10.5
click at [473, 311] on div at bounding box center [530, 251] width 1060 height 503
click at [350, 359] on div at bounding box center [530, 251] width 1060 height 503
click at [803, 27] on div "Оформите заказ" at bounding box center [927, 21] width 265 height 42
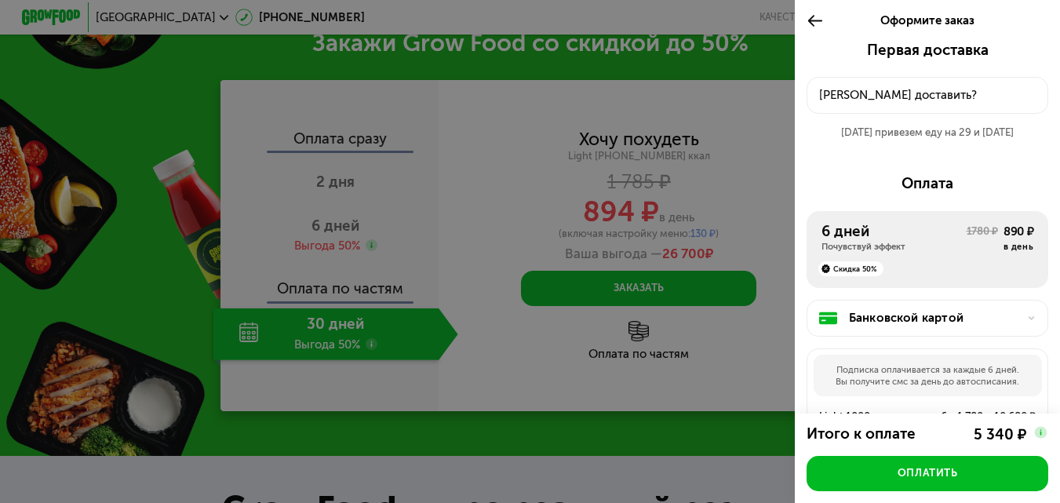
click at [807, 23] on icon at bounding box center [815, 21] width 16 height 18
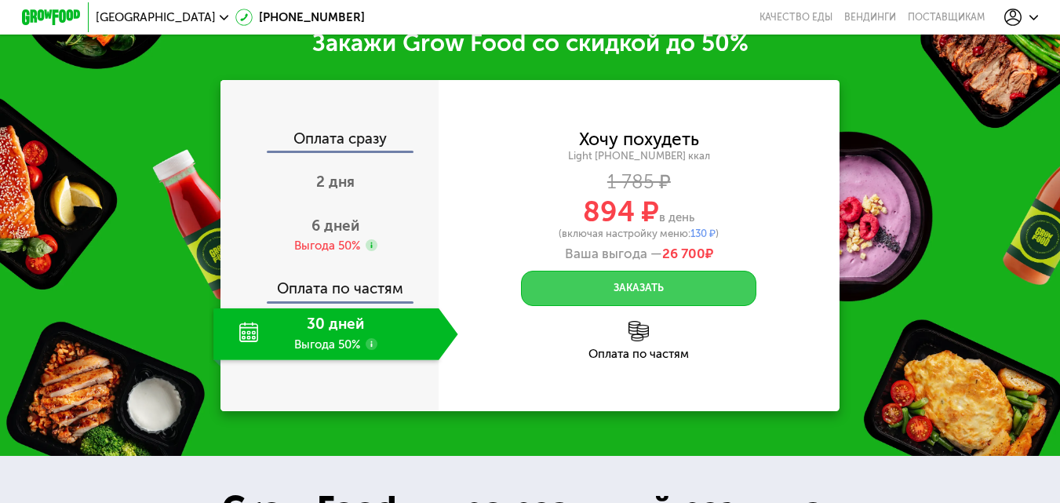
click at [644, 306] on button "Заказать" at bounding box center [638, 288] width 235 height 35
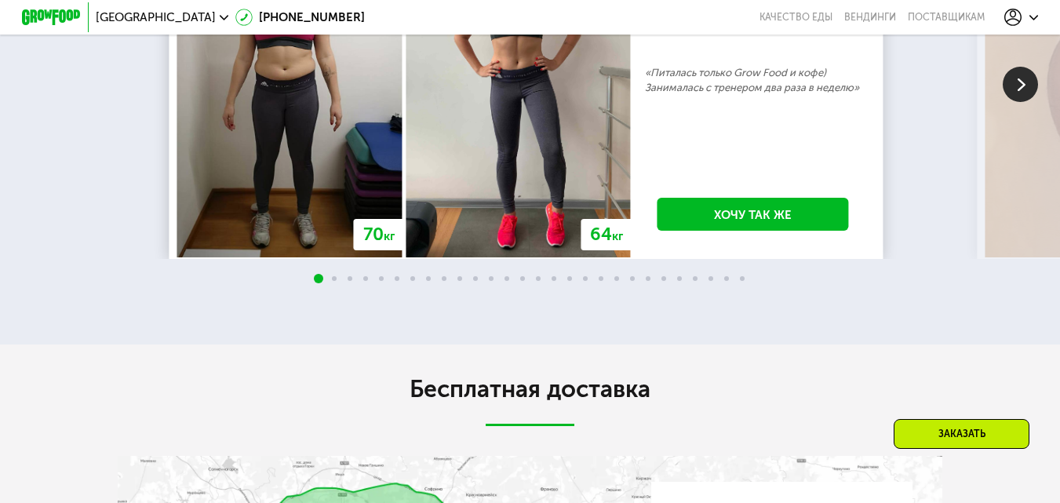
scroll to position [3175, 0]
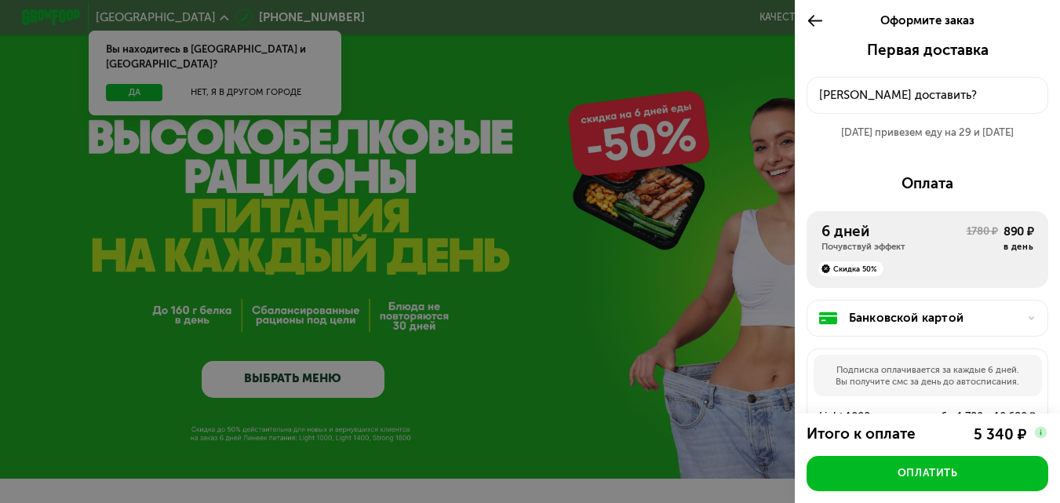
scroll to position [235, 0]
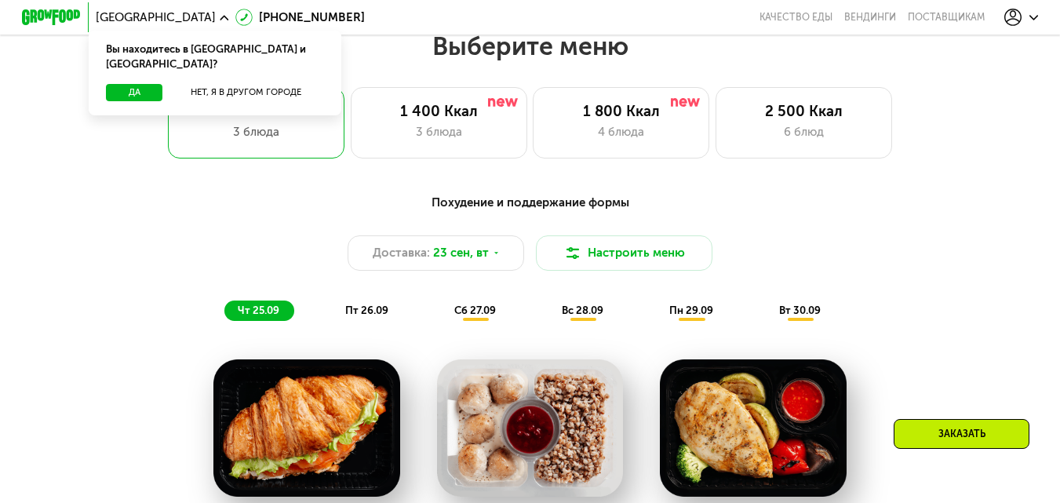
scroll to position [1805, 0]
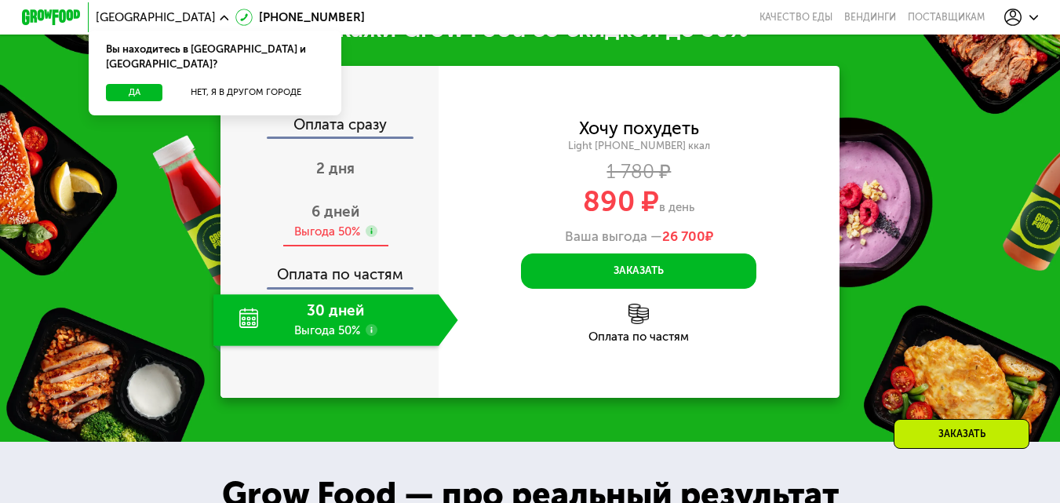
click at [341, 238] on div "6 дней Выгода 50%" at bounding box center [335, 222] width 244 height 52
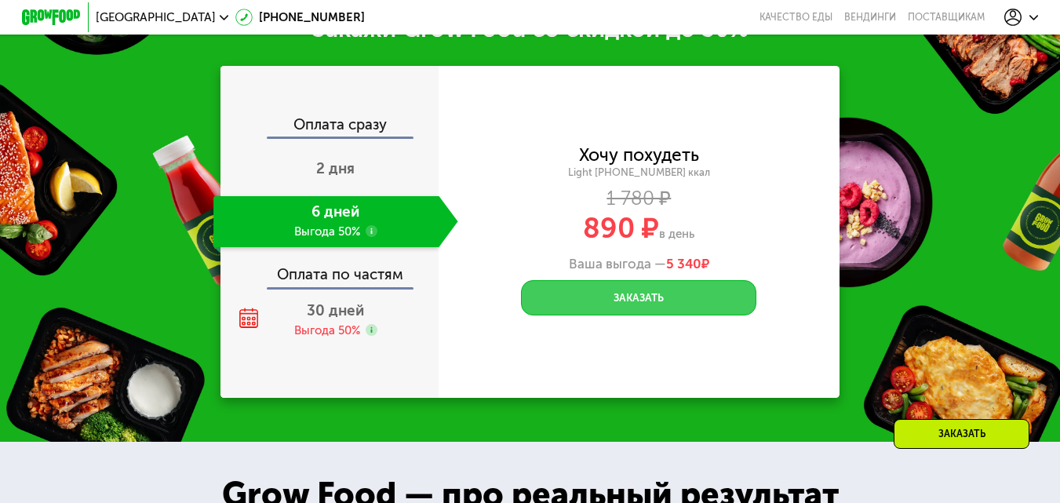
click at [607, 315] on button "Заказать" at bounding box center [638, 297] width 235 height 35
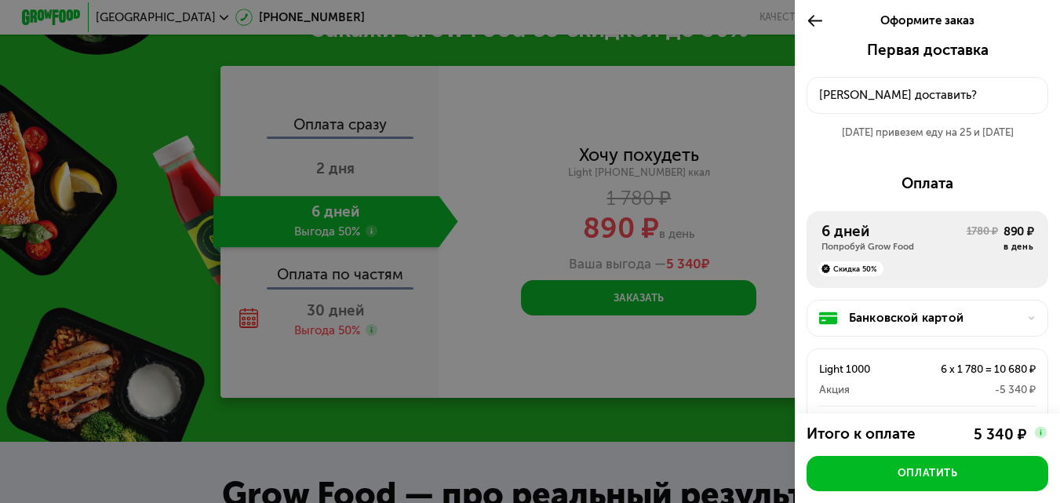
click at [573, 248] on div at bounding box center [530, 251] width 1060 height 503
click at [382, 332] on div at bounding box center [530, 251] width 1060 height 503
click at [818, 9] on div at bounding box center [819, 21] width 24 height 42
click at [809, 19] on icon at bounding box center [815, 21] width 16 height 18
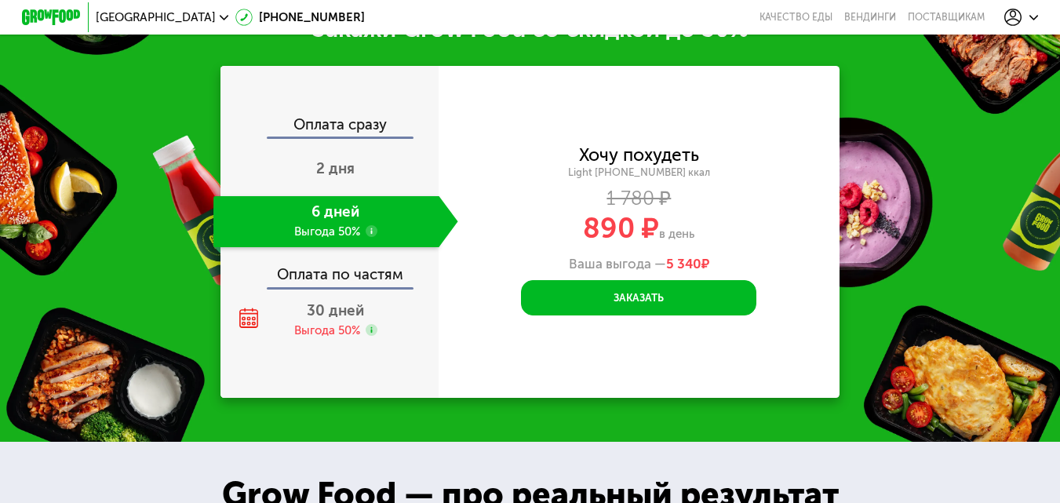
click at [656, 207] on div "1 780 ₽" at bounding box center [639, 199] width 400 height 16
click at [311, 319] on span "30 дней" at bounding box center [335, 310] width 57 height 18
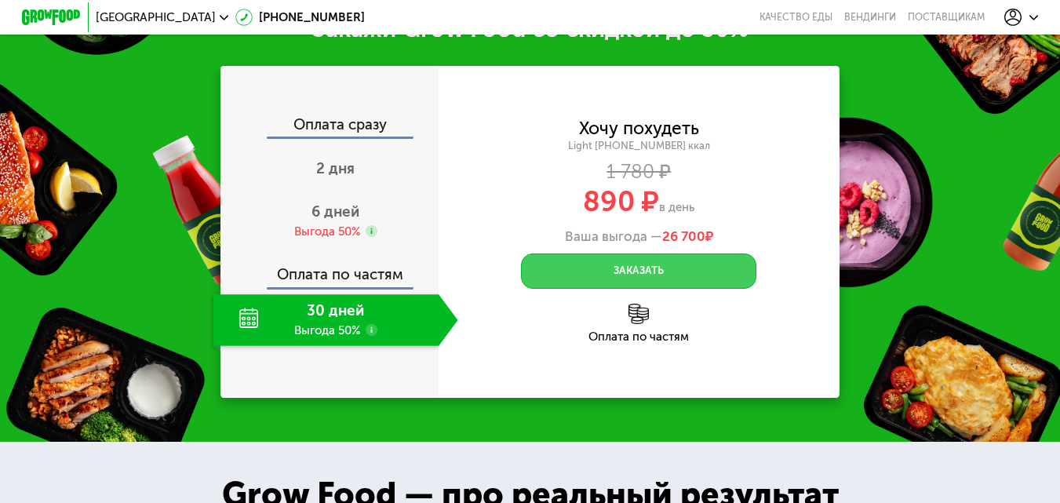
click at [613, 282] on button "Заказать" at bounding box center [638, 270] width 235 height 35
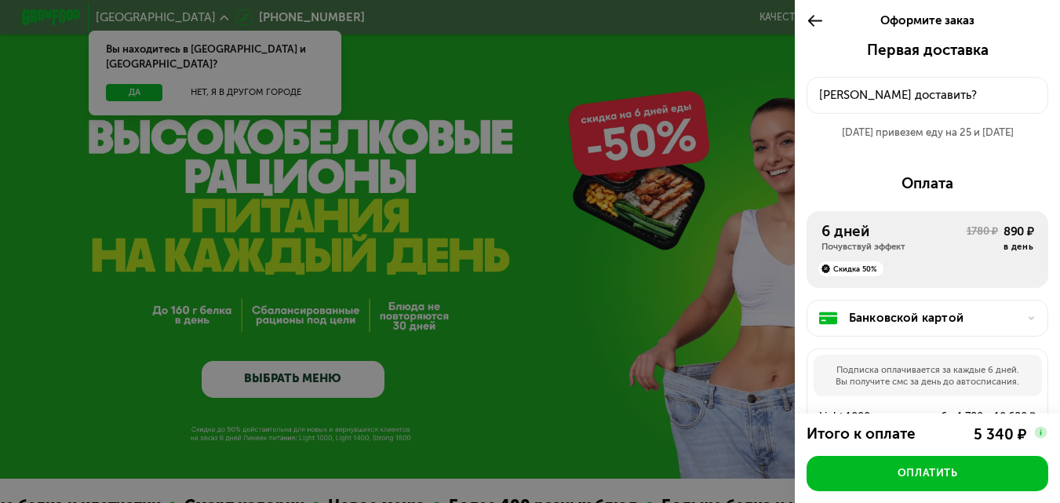
click at [882, 228] on div "6 дней" at bounding box center [893, 232] width 145 height 18
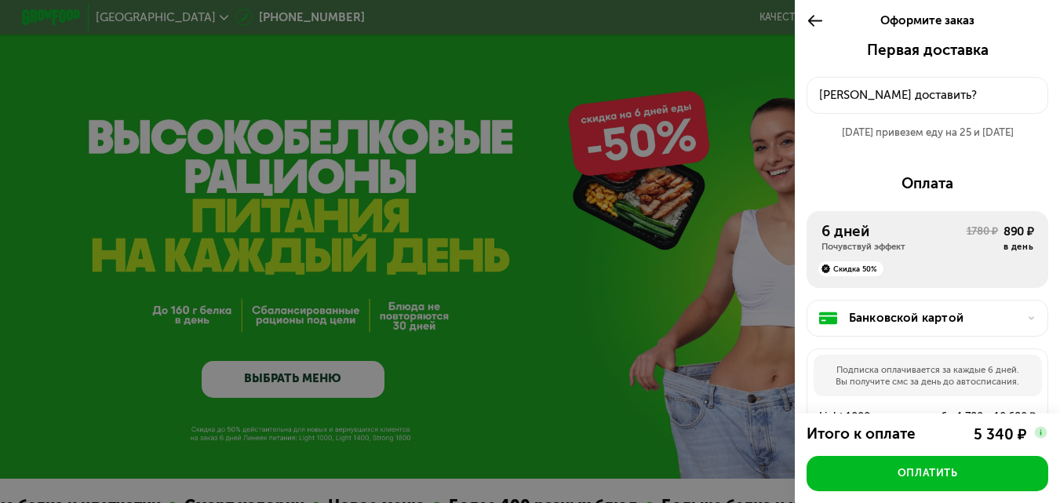
click at [882, 228] on div "6 дней" at bounding box center [893, 232] width 145 height 18
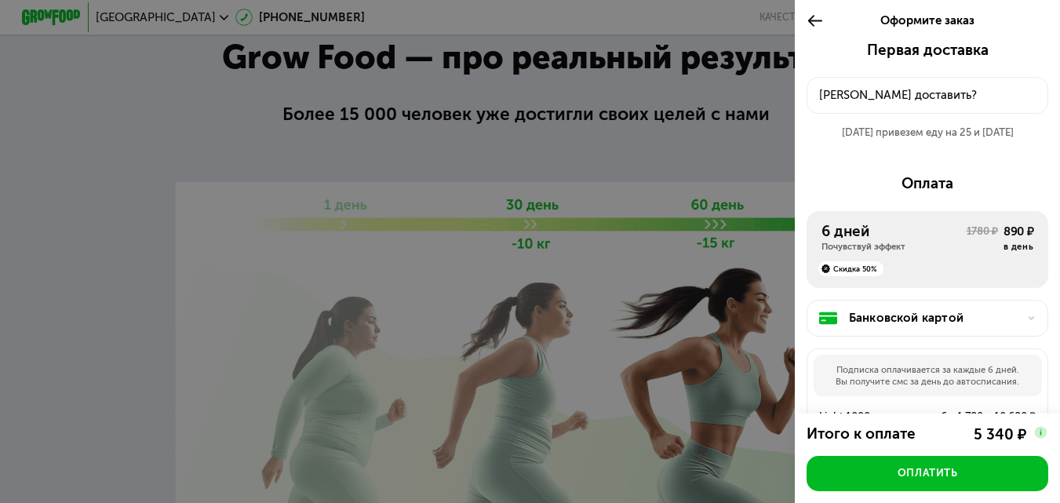
scroll to position [2275, 0]
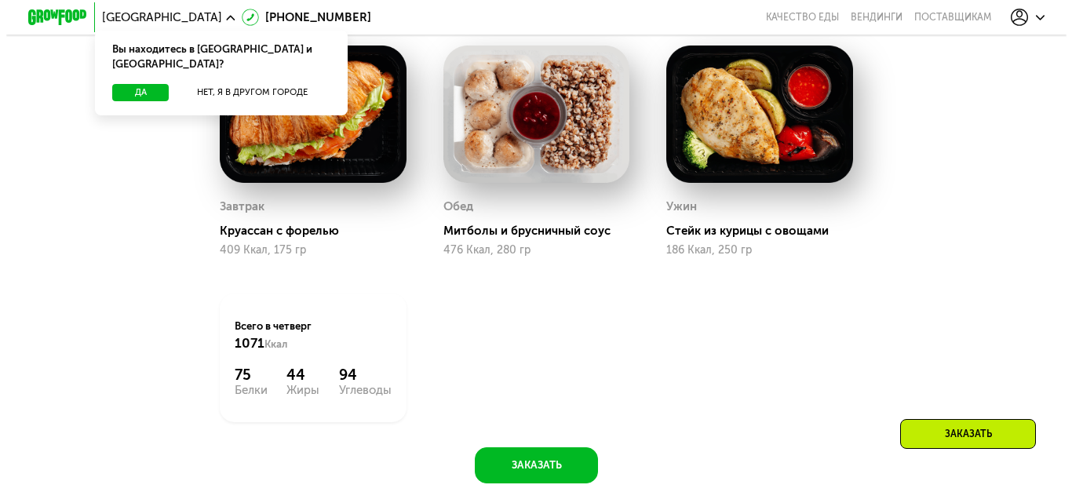
scroll to position [942, 0]
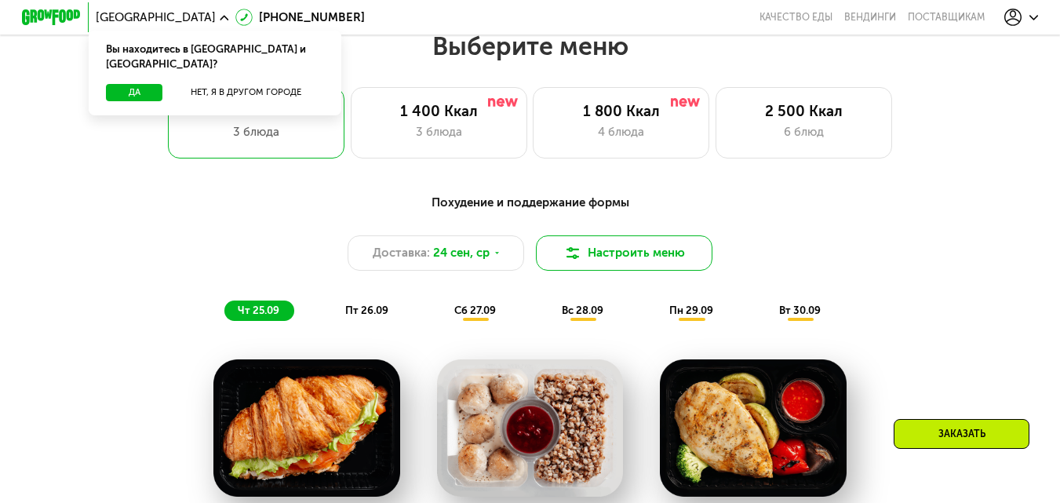
click at [592, 256] on button "Настроить меню" at bounding box center [624, 252] width 177 height 35
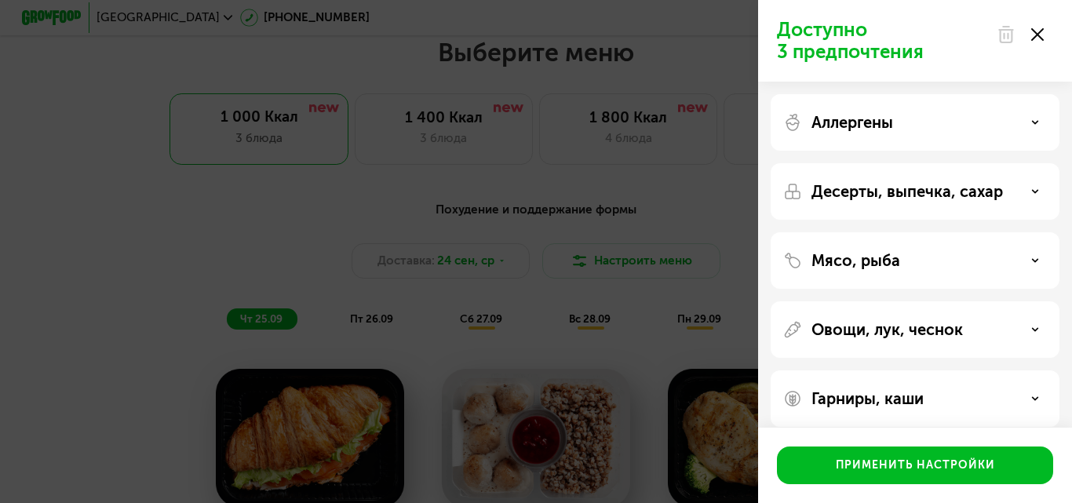
click at [894, 111] on div "Аллергены" at bounding box center [914, 122] width 289 height 56
click at [882, 184] on p "Десерты, выпечка, сахар" at bounding box center [906, 191] width 191 height 19
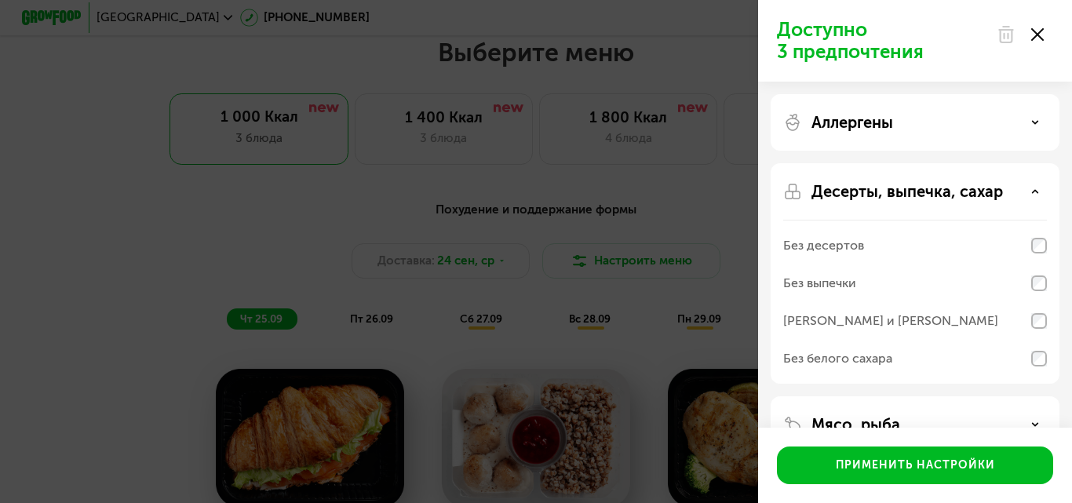
click at [916, 250] on div "Без десертов" at bounding box center [915, 246] width 264 height 38
click at [911, 279] on div "Без выпечки" at bounding box center [915, 283] width 264 height 38
click at [916, 322] on div "[PERSON_NAME] и [PERSON_NAME]" at bounding box center [890, 320] width 215 height 19
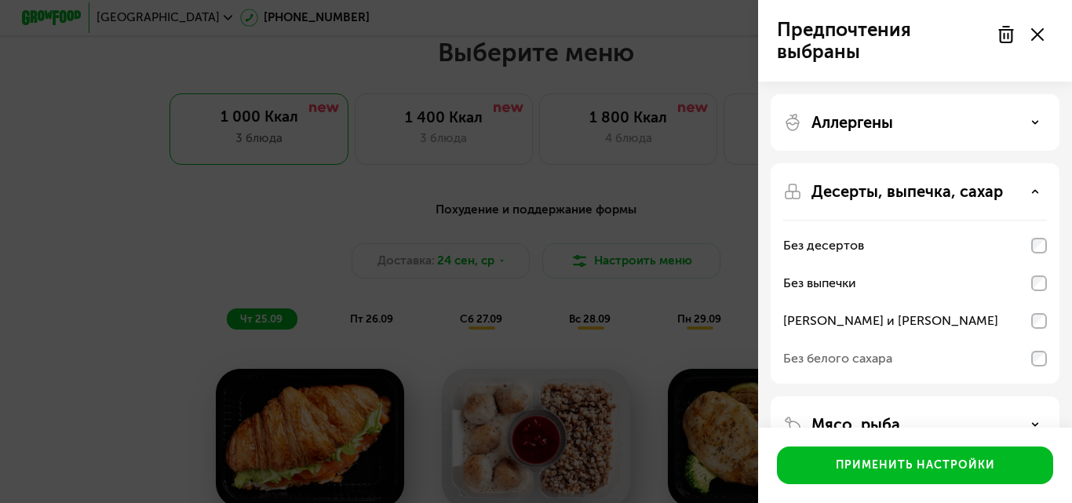
click at [899, 359] on div "Без белого сахара" at bounding box center [915, 359] width 264 height 38
click at [1011, 355] on div "Без белого сахара" at bounding box center [915, 359] width 264 height 38
click at [1045, 363] on div "Десерты, выпечка, сахар Без десертов Без выпечки Без сэндвичей и круассанов Без…" at bounding box center [914, 273] width 289 height 220
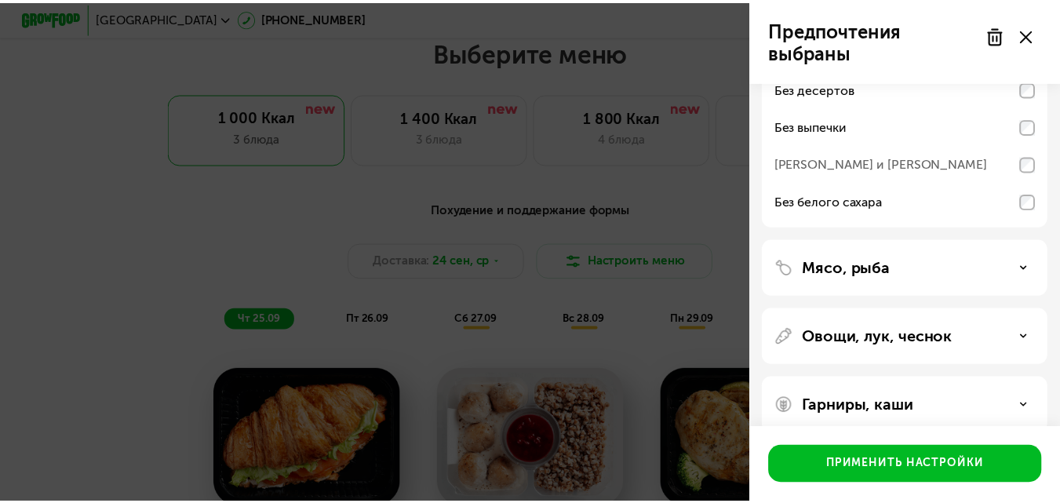
scroll to position [179, 0]
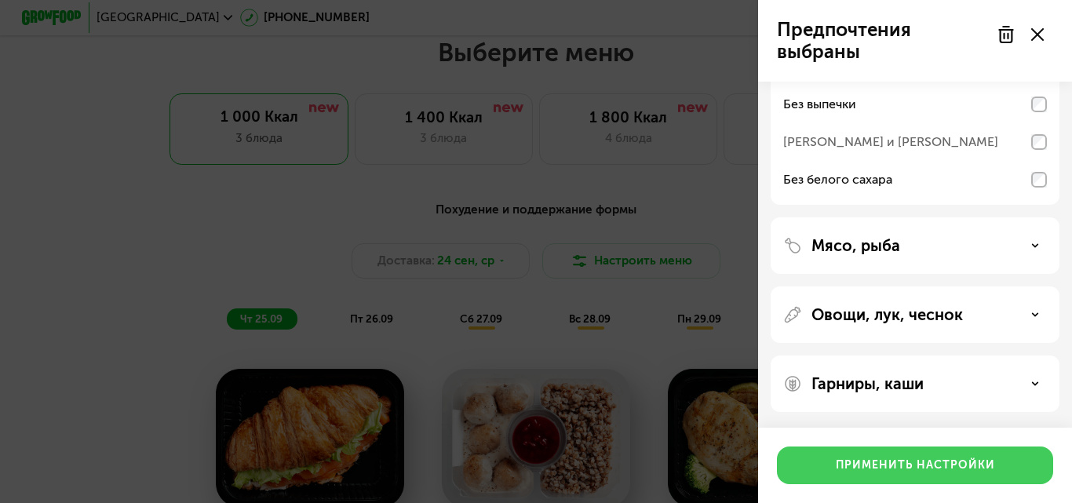
click at [939, 464] on div "Применить настройки" at bounding box center [915, 465] width 159 height 16
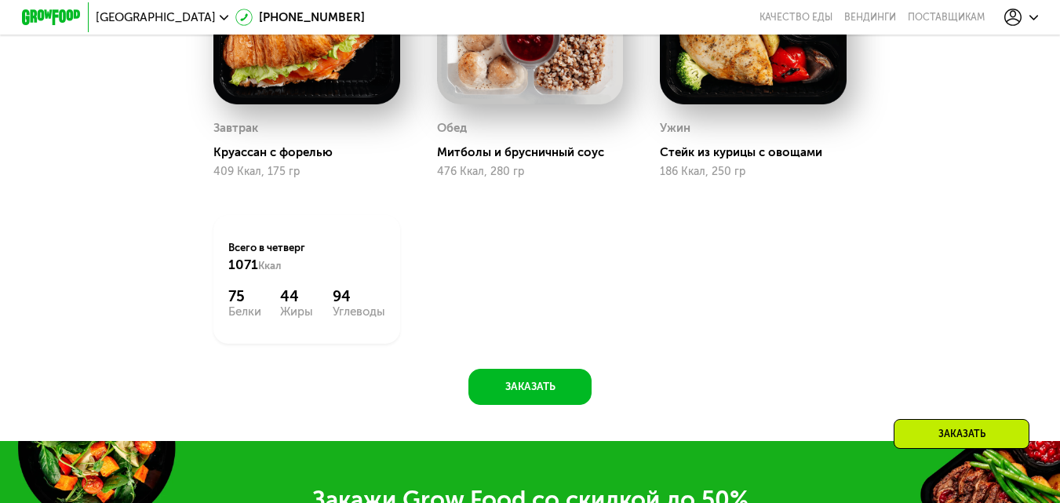
scroll to position [1098, 0]
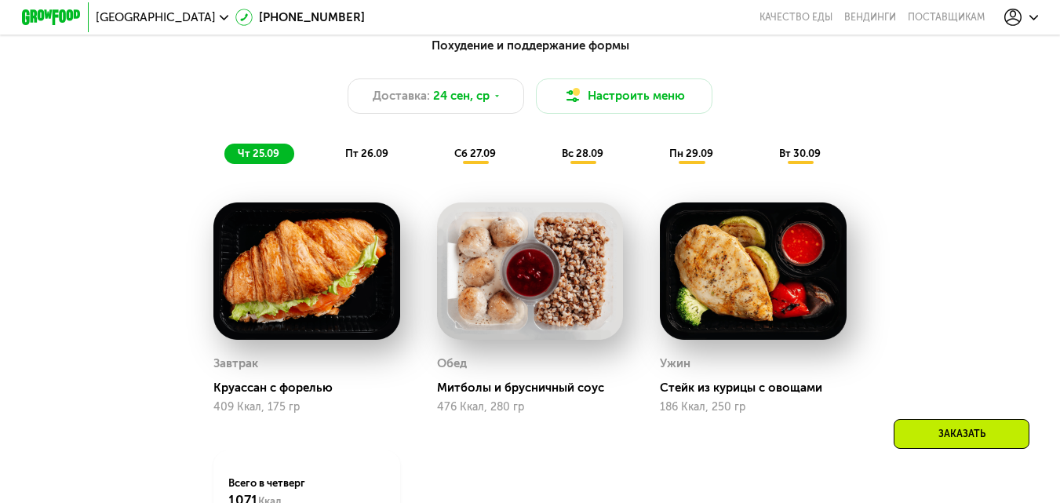
click at [329, 286] on img at bounding box center [306, 270] width 187 height 137
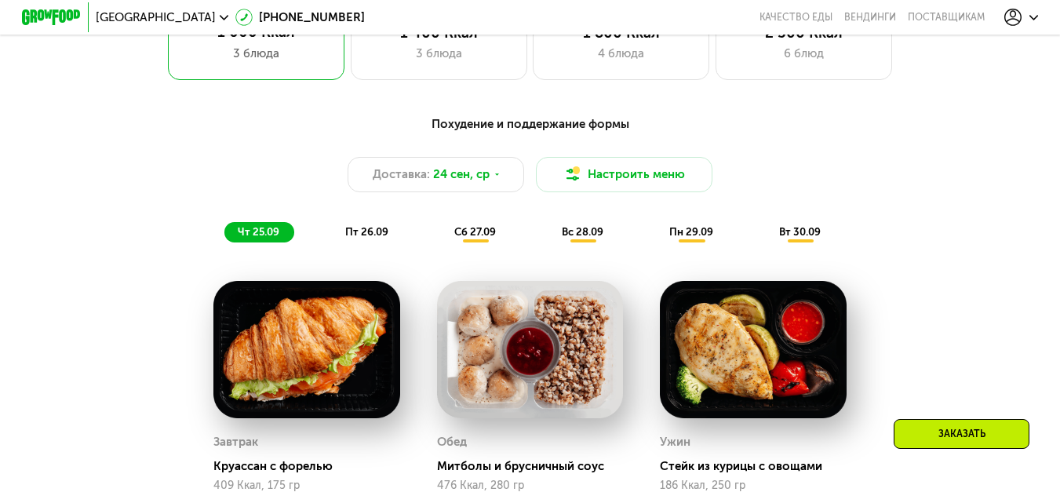
click at [700, 238] on span "пн 29.09" at bounding box center [691, 232] width 44 height 12
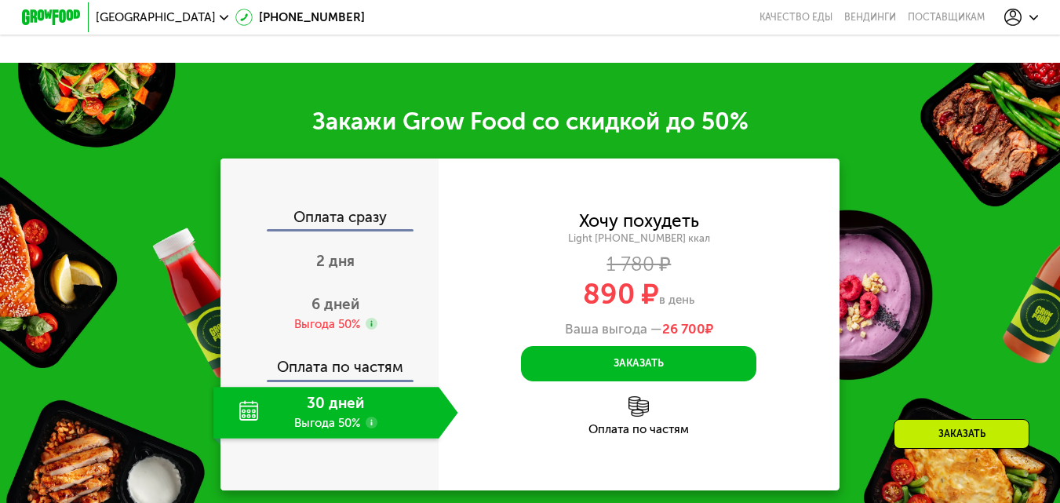
scroll to position [1883, 0]
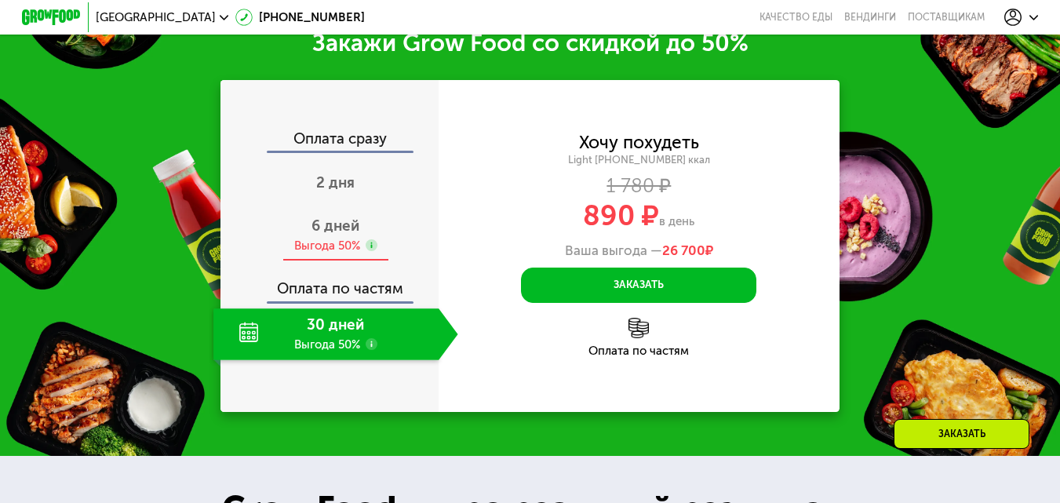
click at [325, 235] on span "6 дней" at bounding box center [335, 226] width 48 height 18
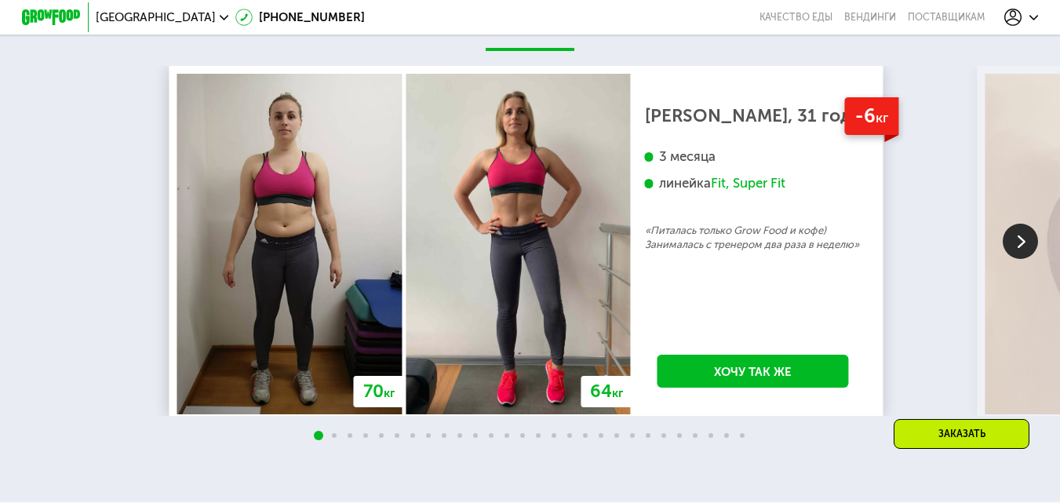
scroll to position [2825, 0]
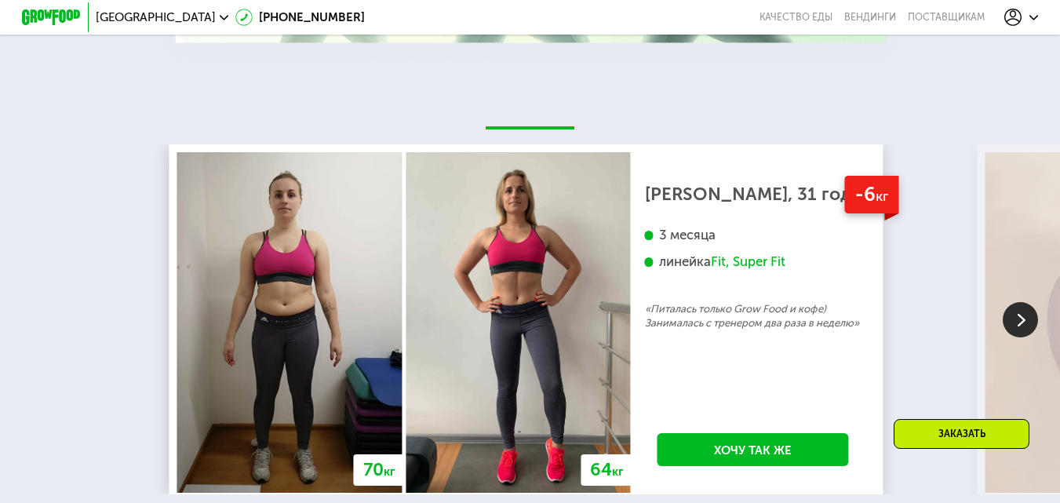
click at [1018, 337] on img at bounding box center [1020, 319] width 35 height 35
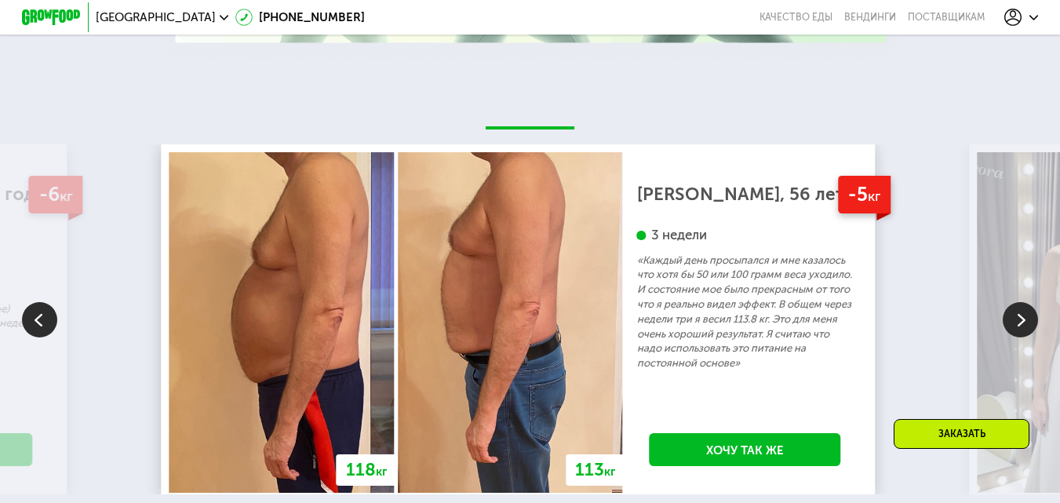
click at [1018, 337] on img at bounding box center [1020, 319] width 35 height 35
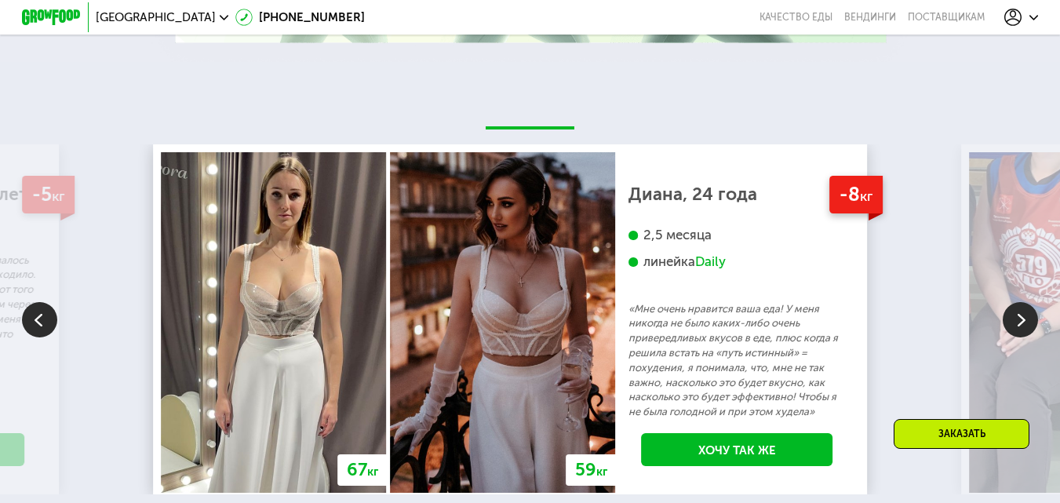
click at [1018, 337] on img at bounding box center [1020, 319] width 35 height 35
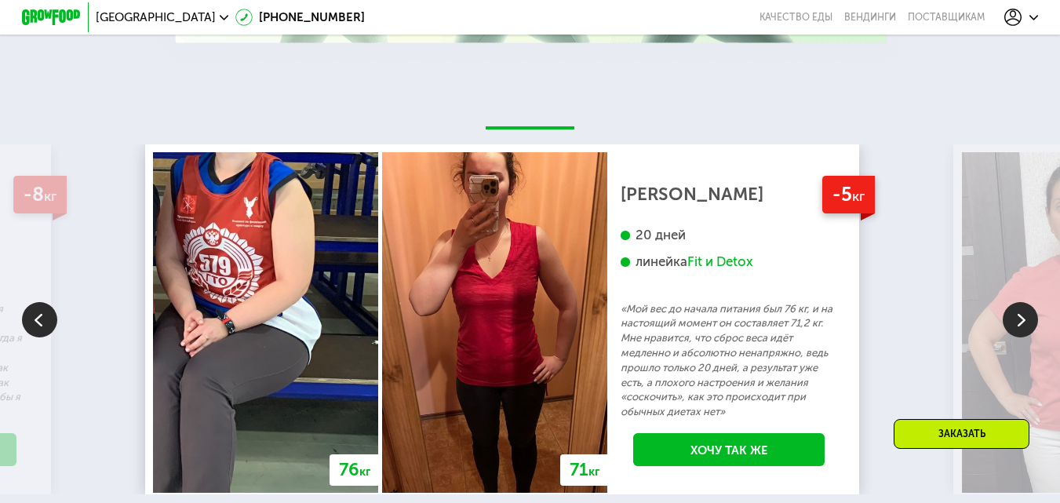
click at [1022, 337] on img at bounding box center [1020, 319] width 35 height 35
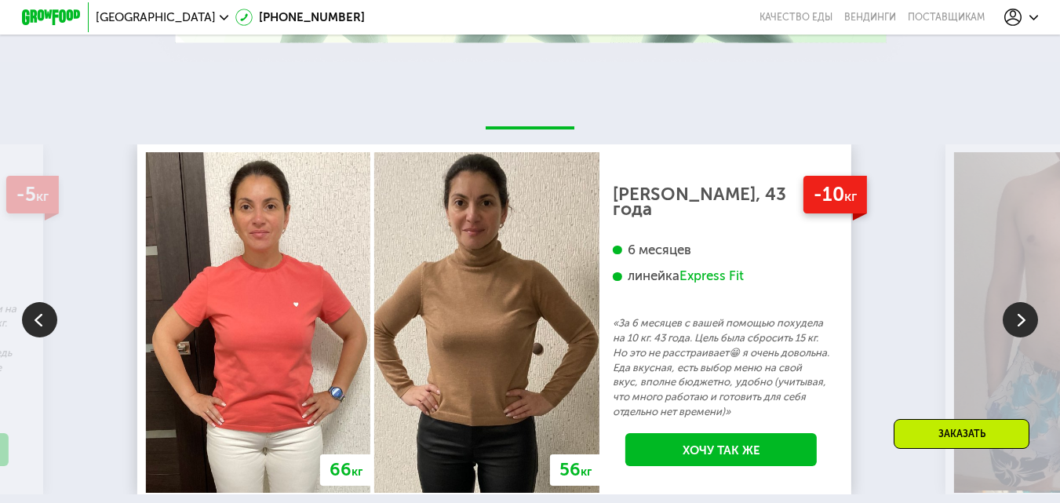
click at [1022, 337] on img at bounding box center [1020, 319] width 35 height 35
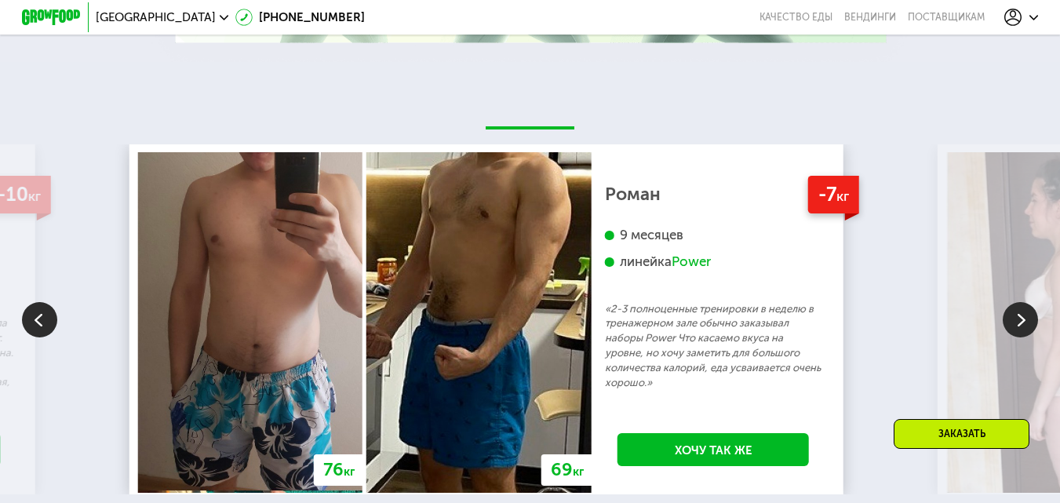
click at [1022, 337] on img at bounding box center [1020, 319] width 35 height 35
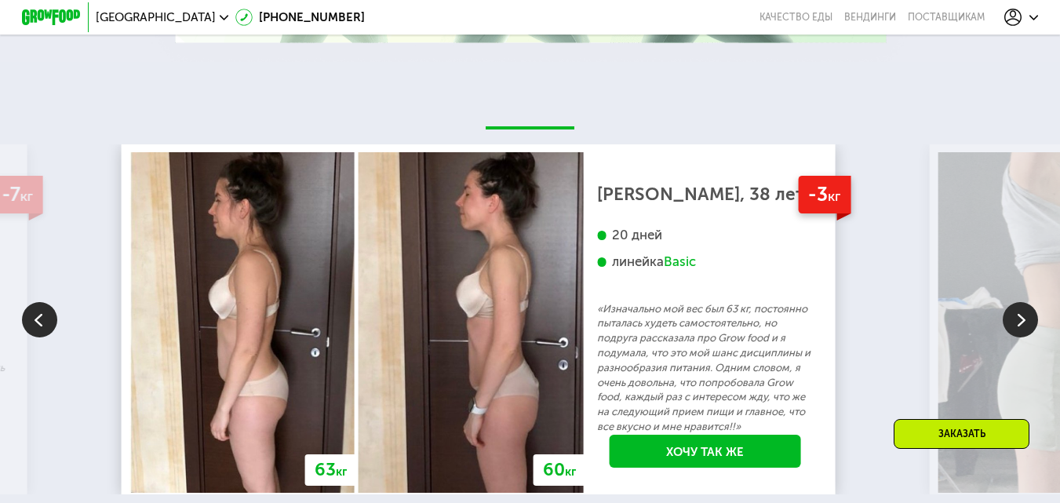
click at [1022, 337] on img at bounding box center [1020, 319] width 35 height 35
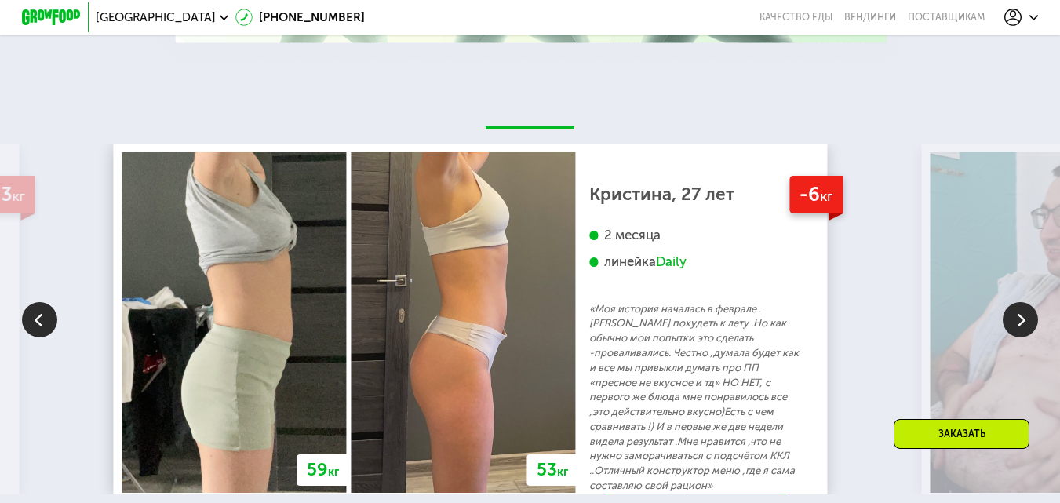
click at [1022, 337] on img at bounding box center [1020, 319] width 35 height 35
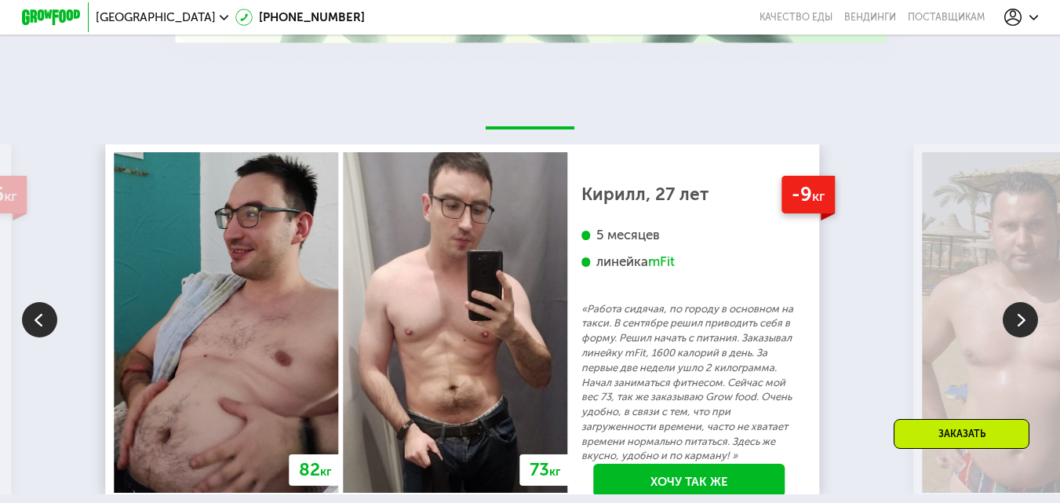
click at [1029, 337] on img at bounding box center [1020, 319] width 35 height 35
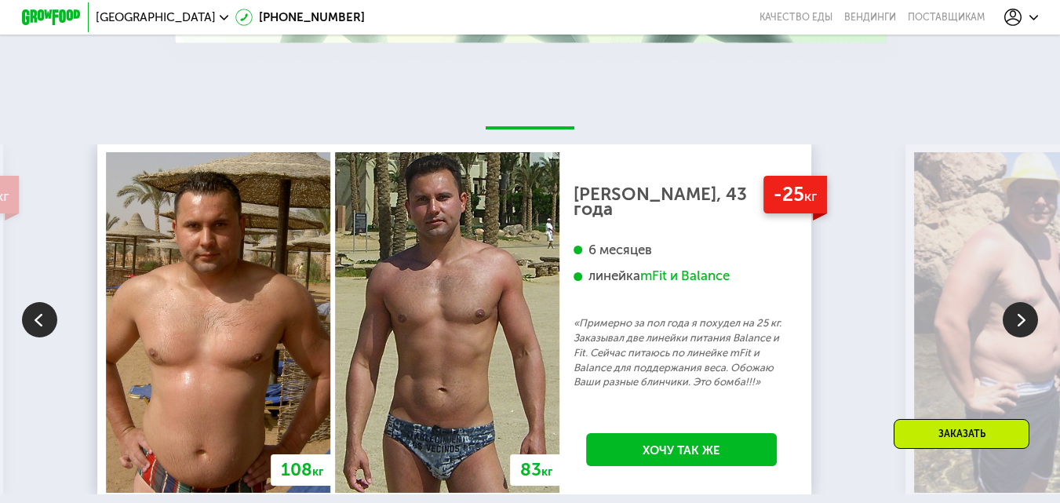
click at [1014, 332] on img at bounding box center [1020, 319] width 35 height 35
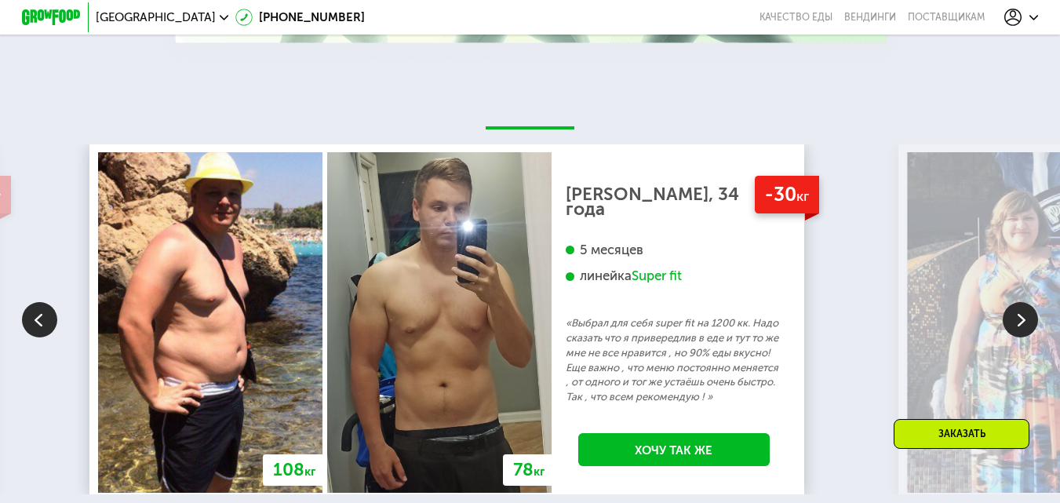
click at [1014, 332] on img at bounding box center [1020, 319] width 35 height 35
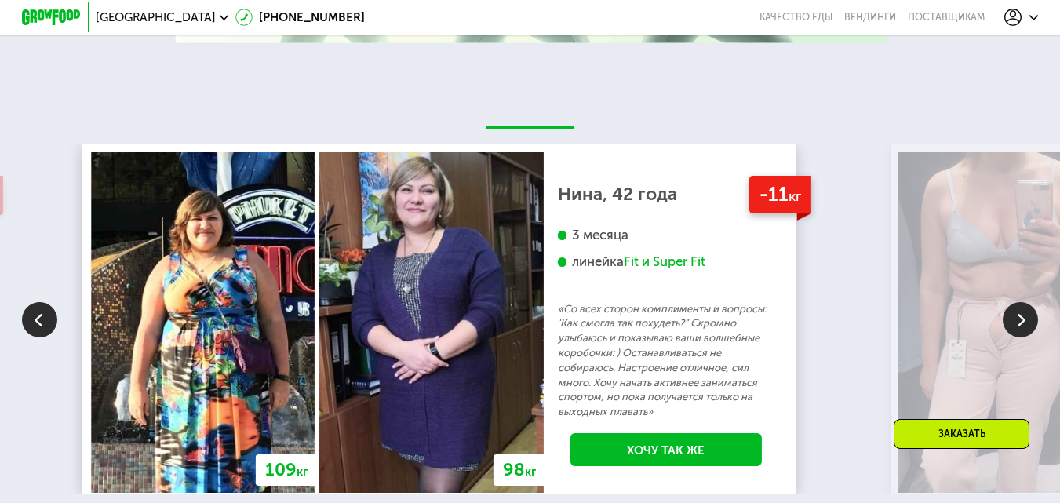
click at [37, 337] on img at bounding box center [39, 319] width 35 height 35
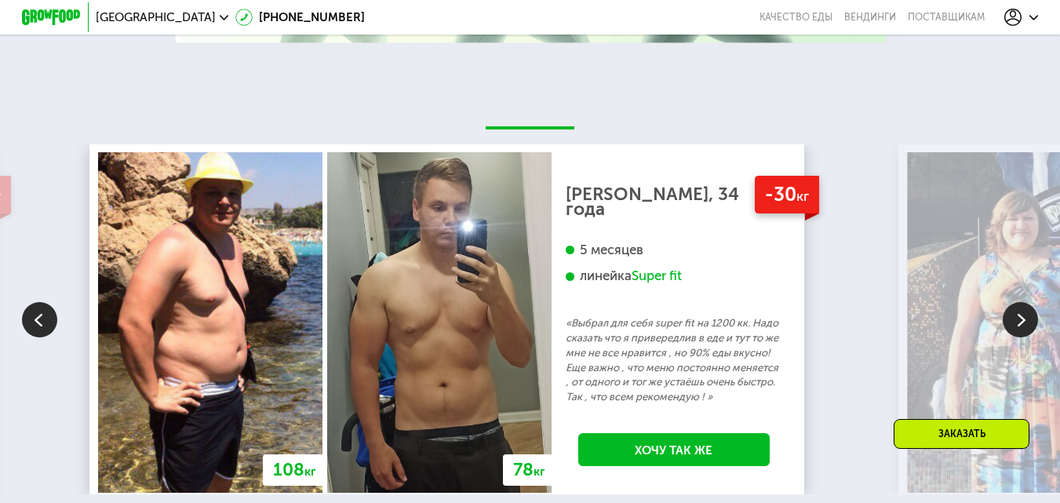
click at [1028, 337] on img at bounding box center [1020, 319] width 35 height 35
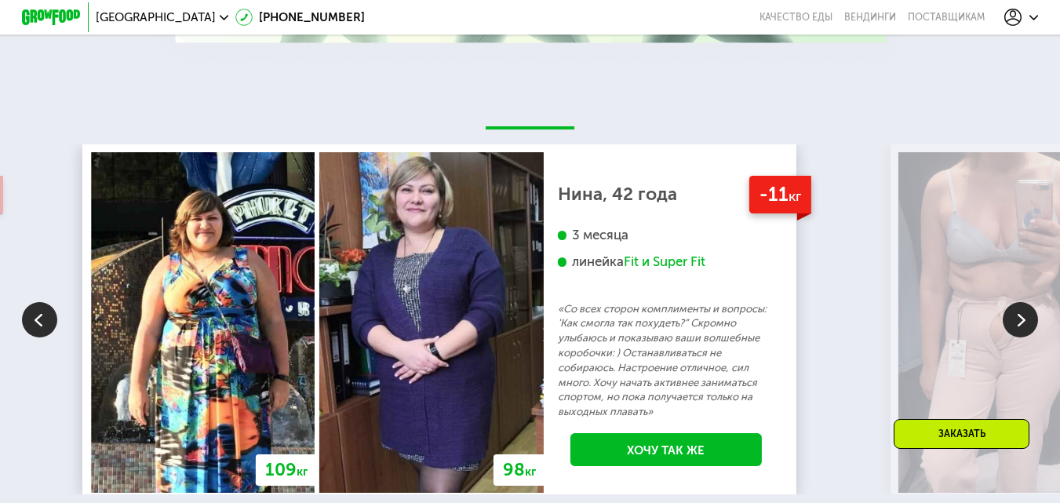
drag, startPoint x: 1000, startPoint y: 247, endPoint x: 995, endPoint y: 201, distance: 46.6
